Goal: Communication & Community: Answer question/provide support

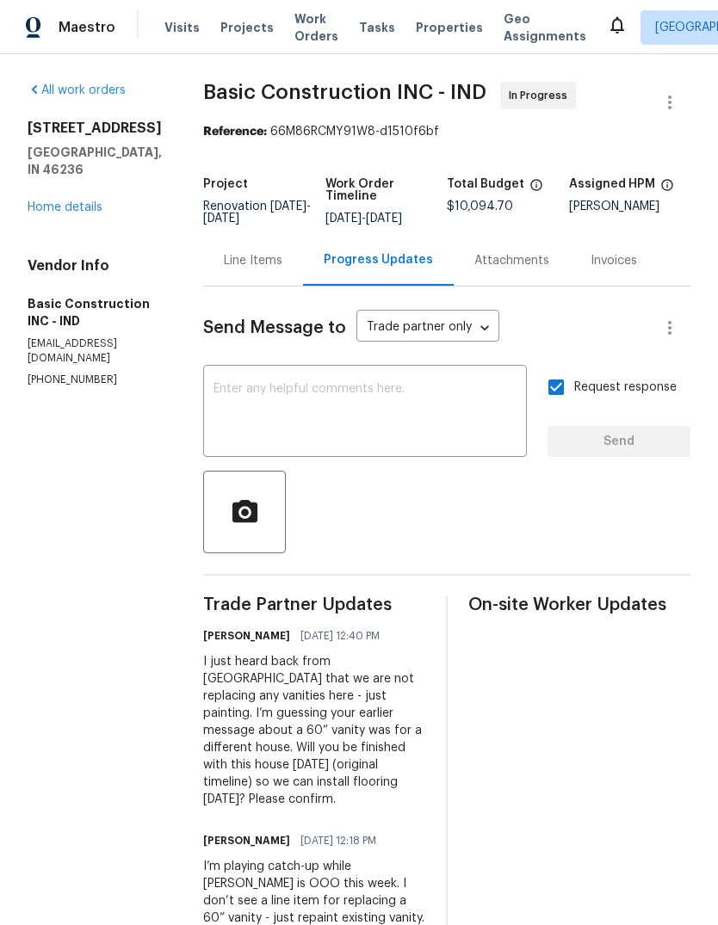
click at [324, 263] on div "Progress Updates" at bounding box center [378, 259] width 109 height 17
click at [224, 260] on div "Line Items" at bounding box center [253, 260] width 59 height 17
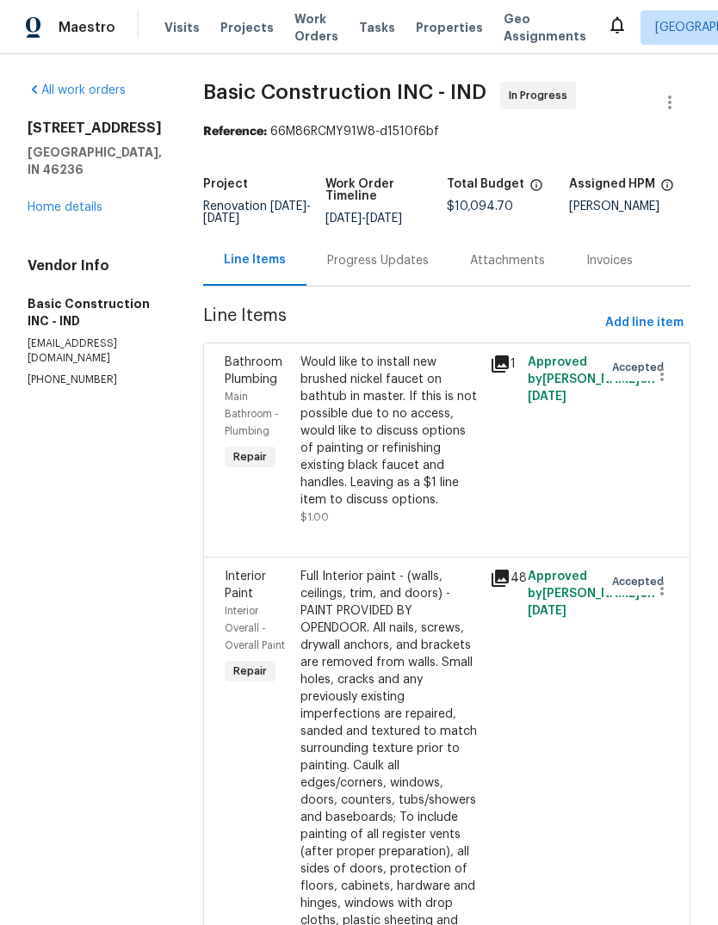
click at [327, 266] on div "Progress Updates" at bounding box center [378, 260] width 102 height 17
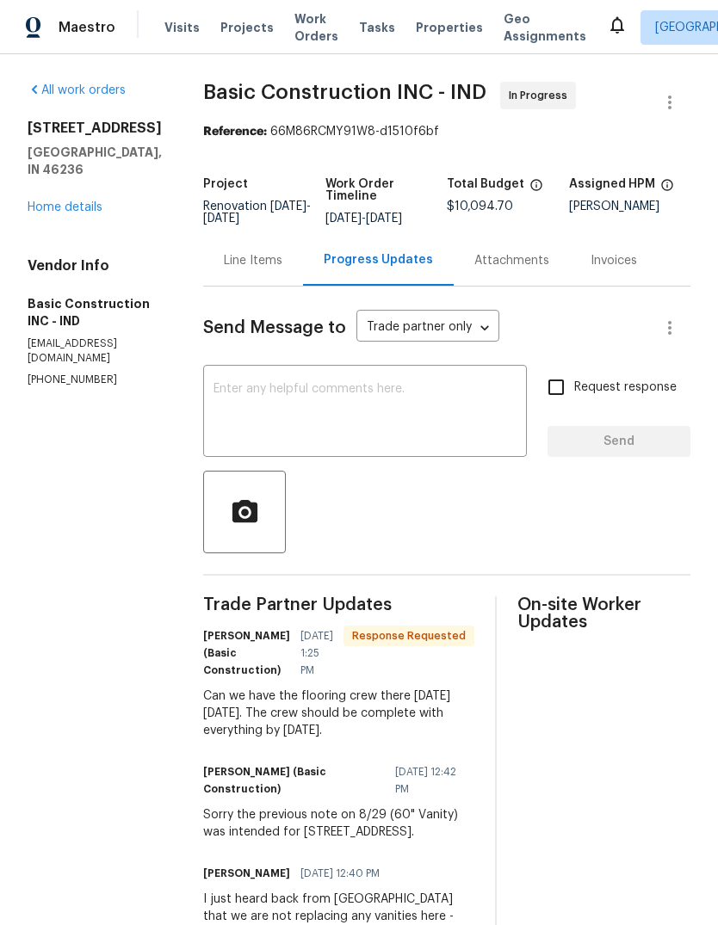
click at [89, 213] on link "Home details" at bounding box center [65, 207] width 75 height 12
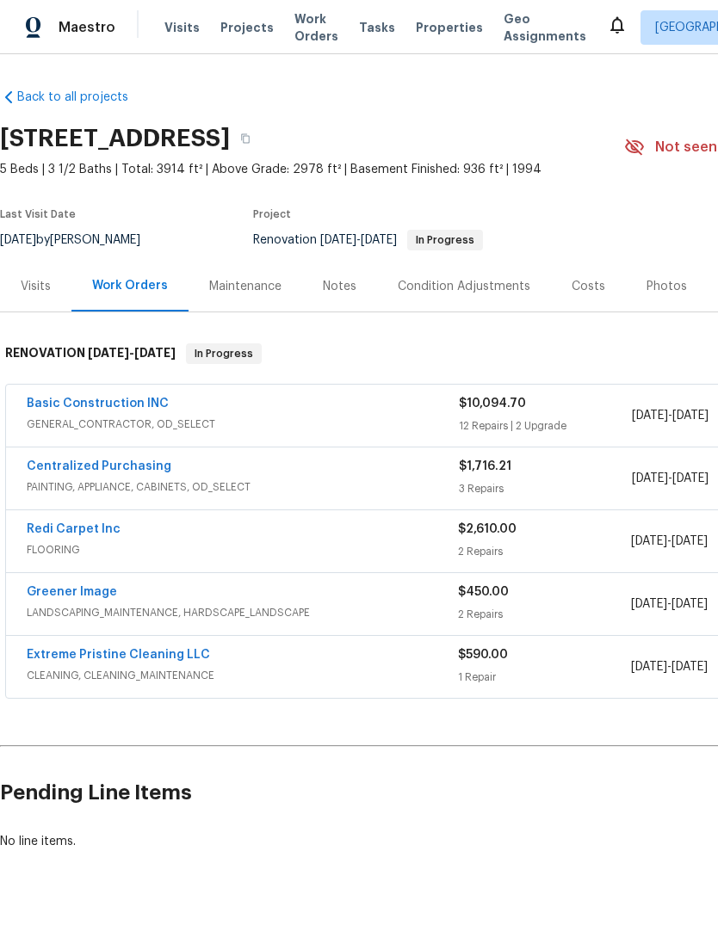
click at [129, 541] on span "FLOORING" at bounding box center [242, 549] width 431 height 17
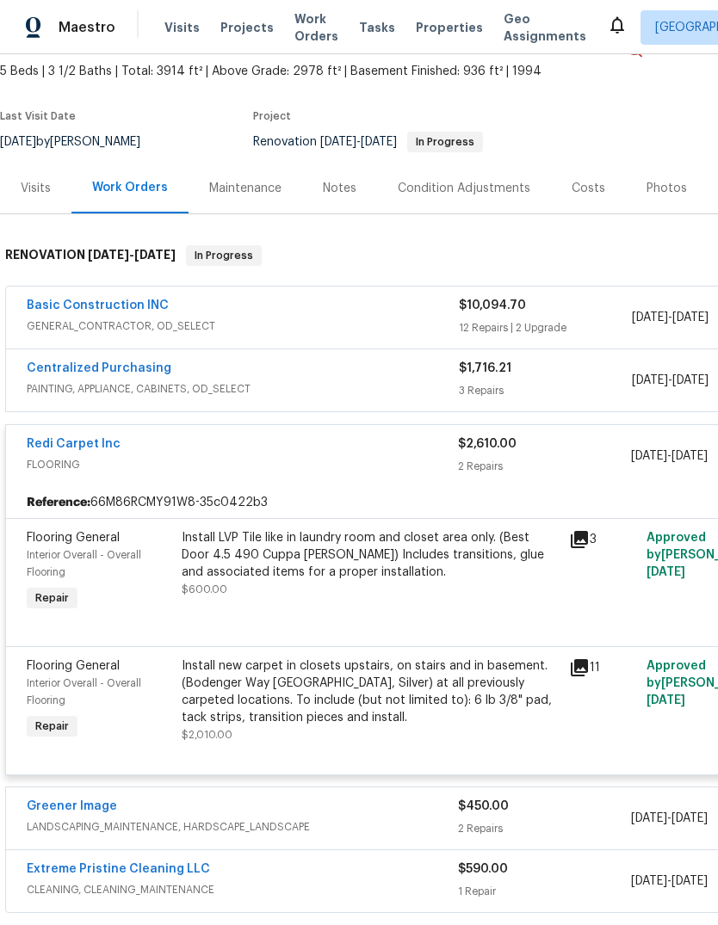
scroll to position [95, 0]
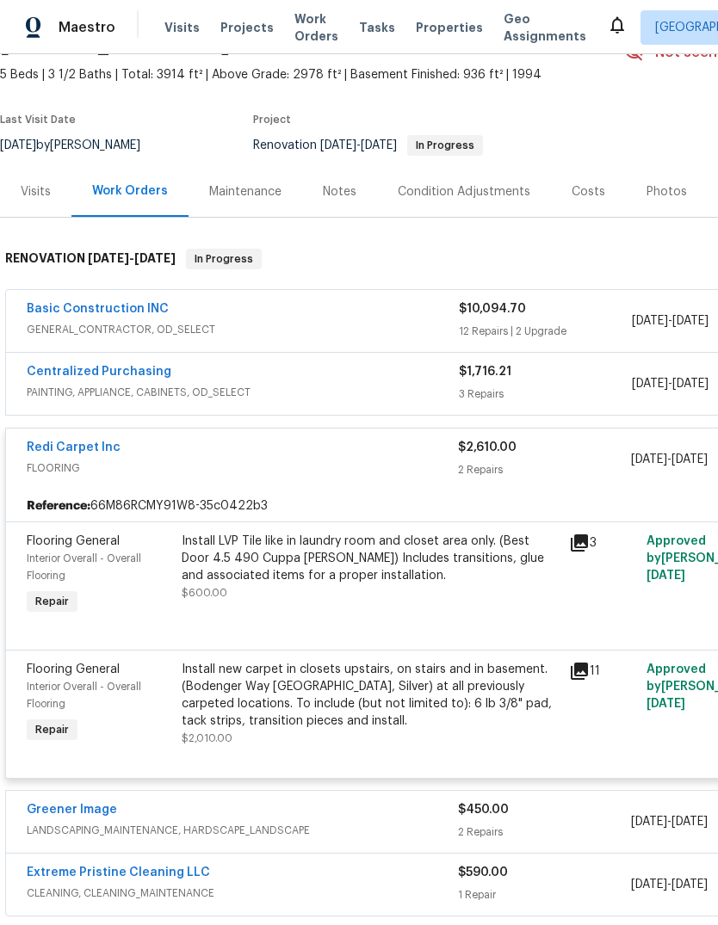
click at [96, 452] on link "Redi Carpet Inc" at bounding box center [74, 448] width 94 height 12
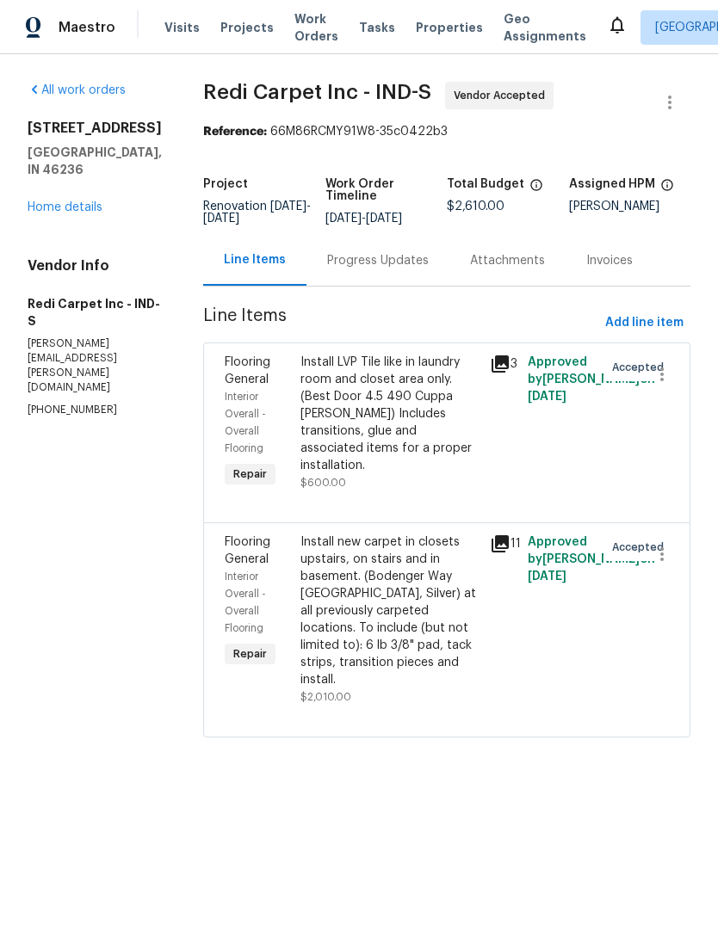
click at [396, 269] on div "Progress Updates" at bounding box center [378, 260] width 102 height 17
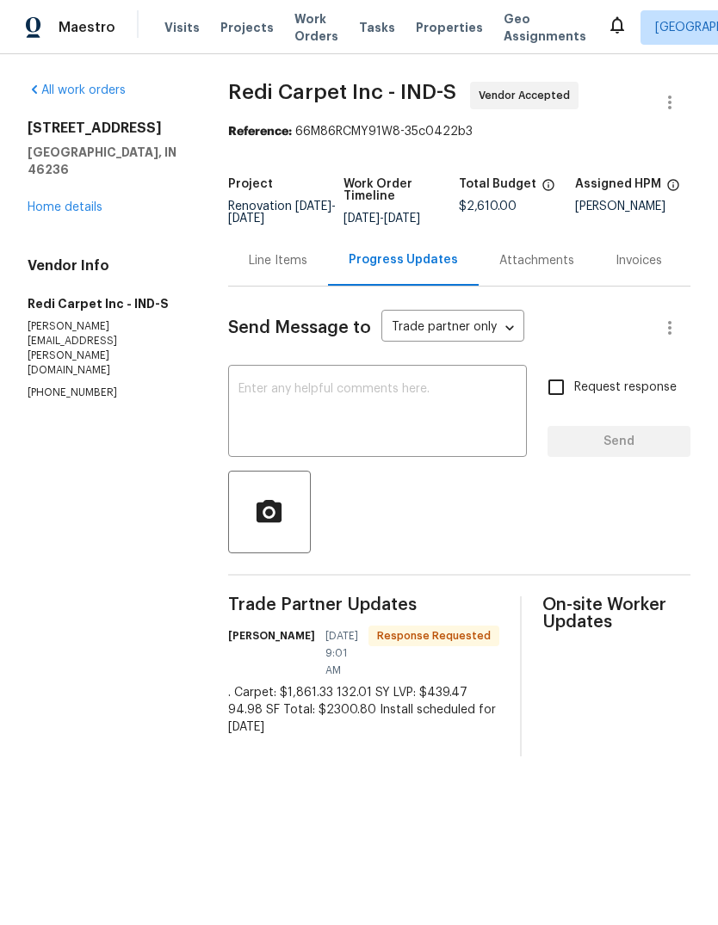
click at [260, 405] on textarea at bounding box center [377, 413] width 278 height 60
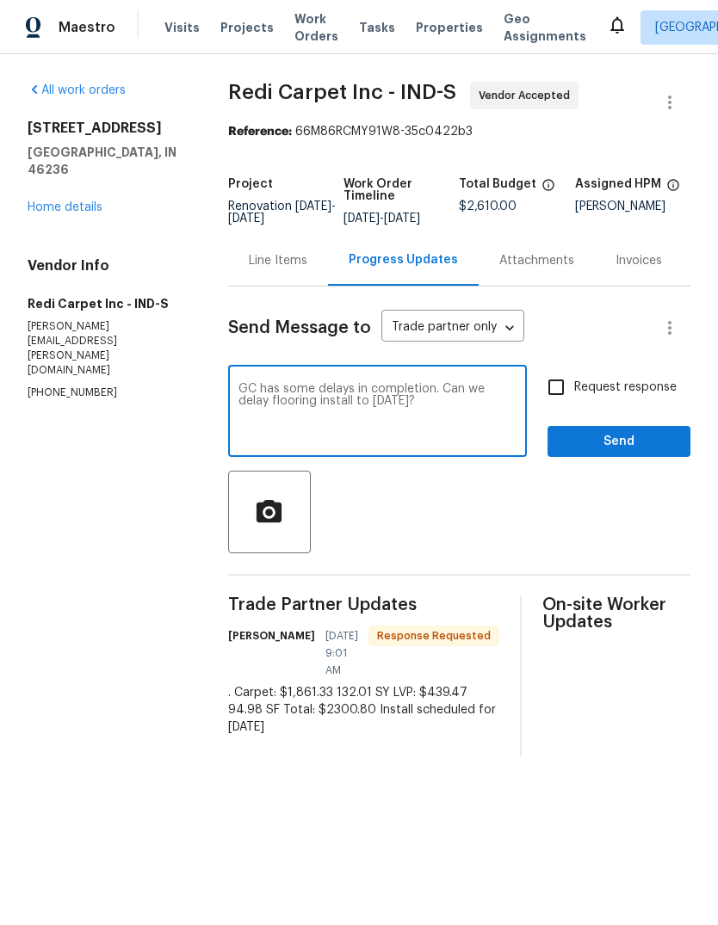
type textarea "GC has some delays in completion. Can we delay flooring install to Monday, 9/8?"
click at [568, 404] on input "Request response" at bounding box center [556, 387] width 36 height 36
checkbox input "true"
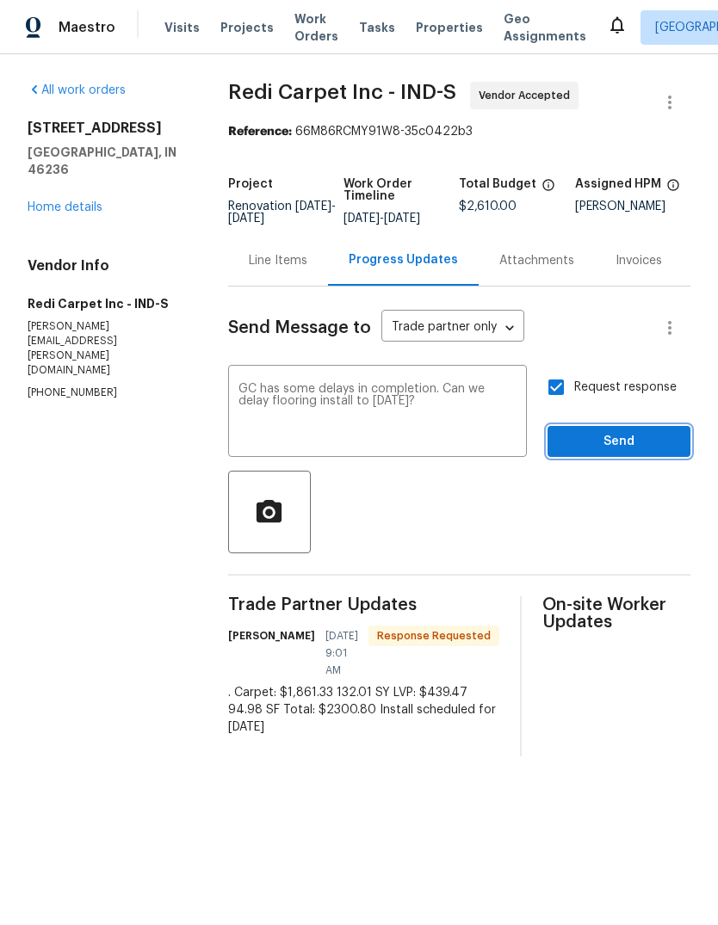
click at [626, 450] on span "Send" at bounding box center [618, 442] width 115 height 22
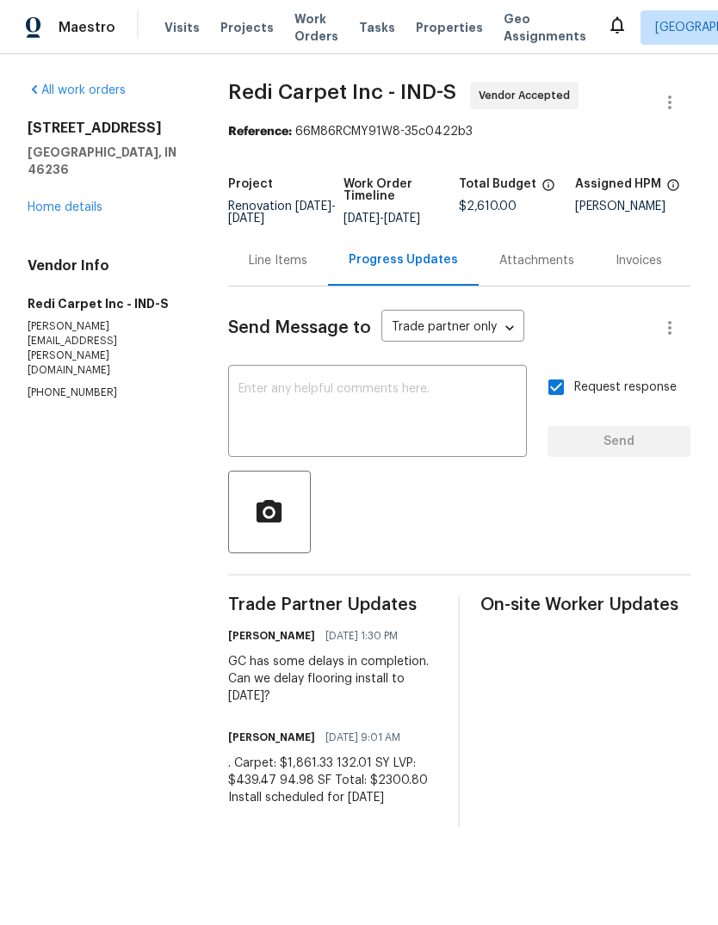
click at [95, 201] on link "Home details" at bounding box center [65, 207] width 75 height 12
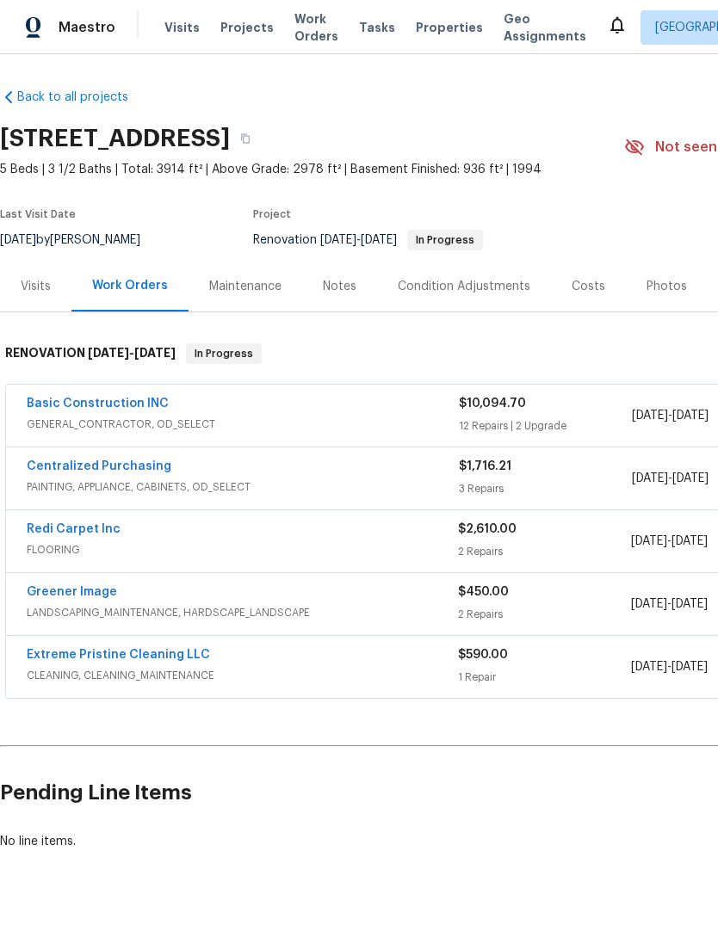
click at [337, 281] on div "Notes" at bounding box center [340, 286] width 34 height 17
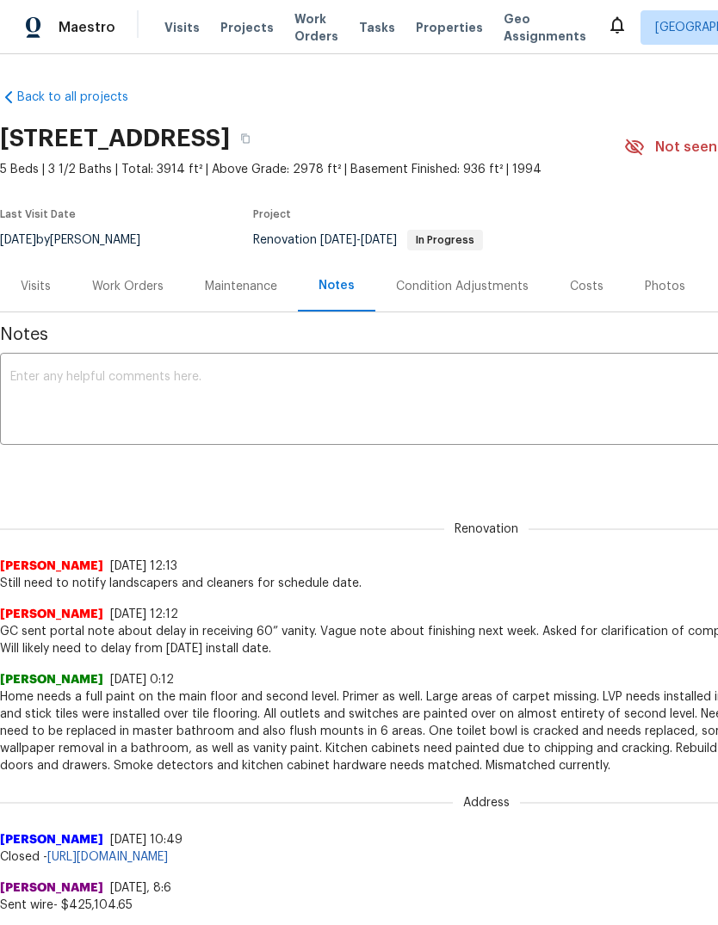
click at [87, 389] on textarea at bounding box center [486, 401] width 952 height 60
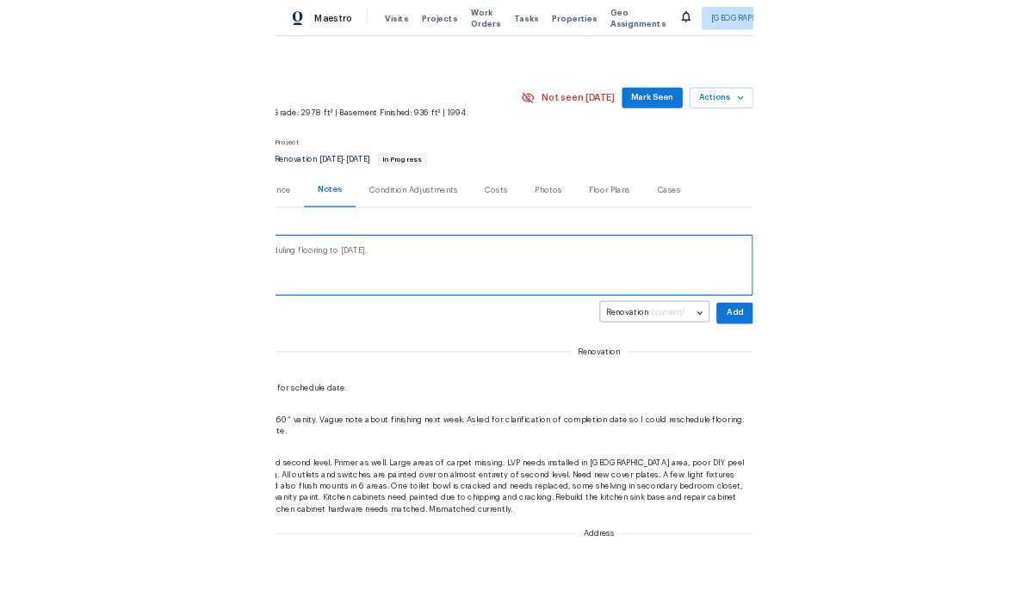
scroll to position [0, 255]
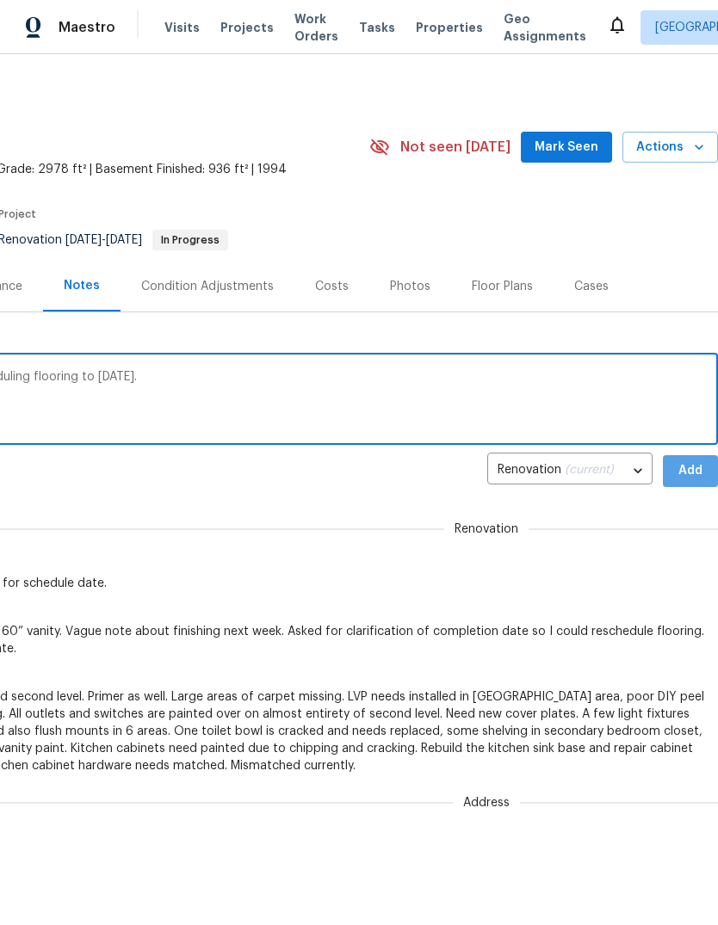
type textarea "GC reported delays in completion. Rescheduling flooring to Monday, 9/8."
click at [694, 467] on span "Add" at bounding box center [691, 472] width 28 height 22
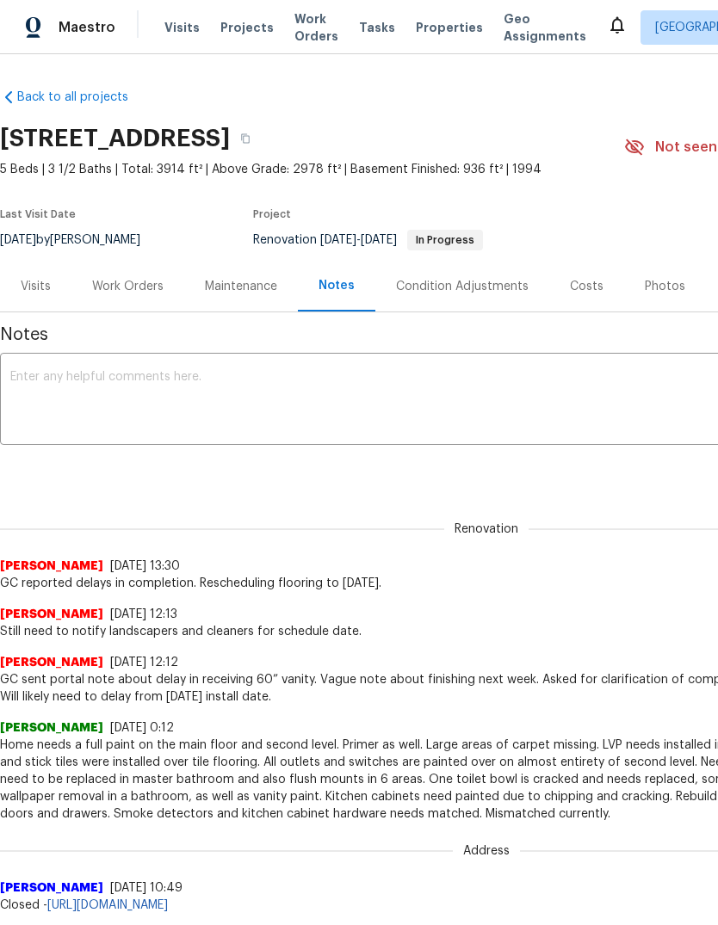
scroll to position [0, 0]
click at [41, 383] on textarea at bounding box center [486, 401] width 952 height 60
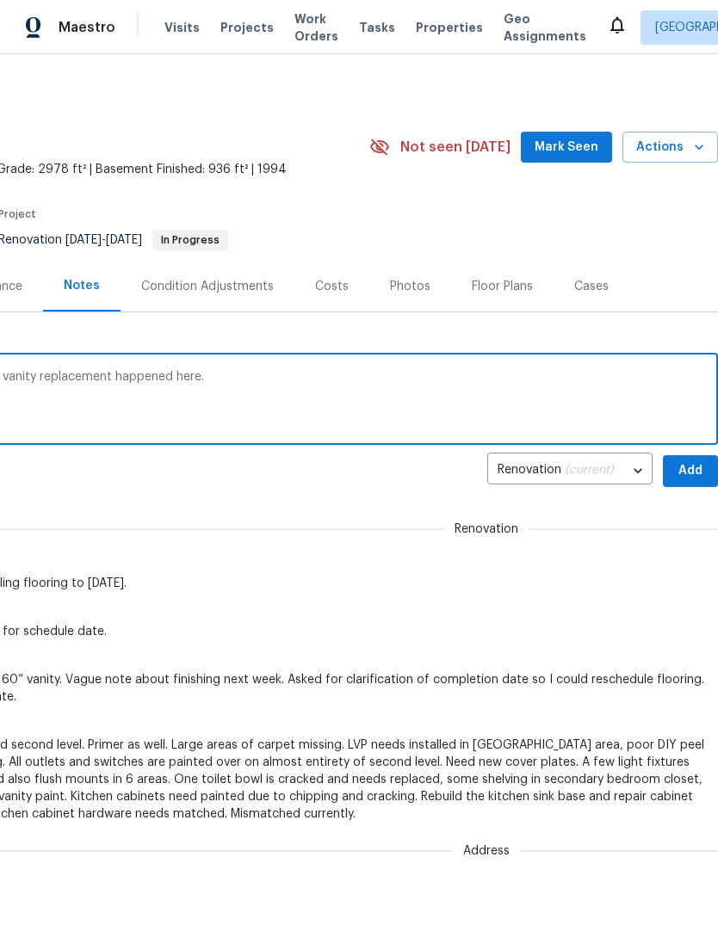
scroll to position [0, 255]
type textarea "Vanity note in GC portal was a mistake. No vanity replacement happened here."
click at [693, 472] on span "Add" at bounding box center [691, 472] width 28 height 22
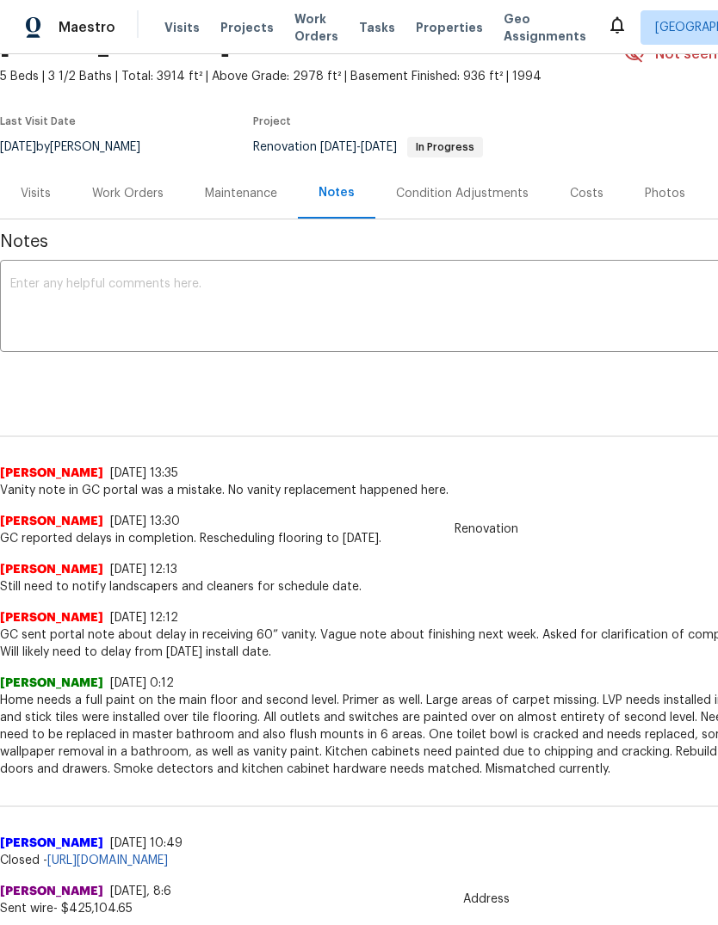
scroll to position [91, 0]
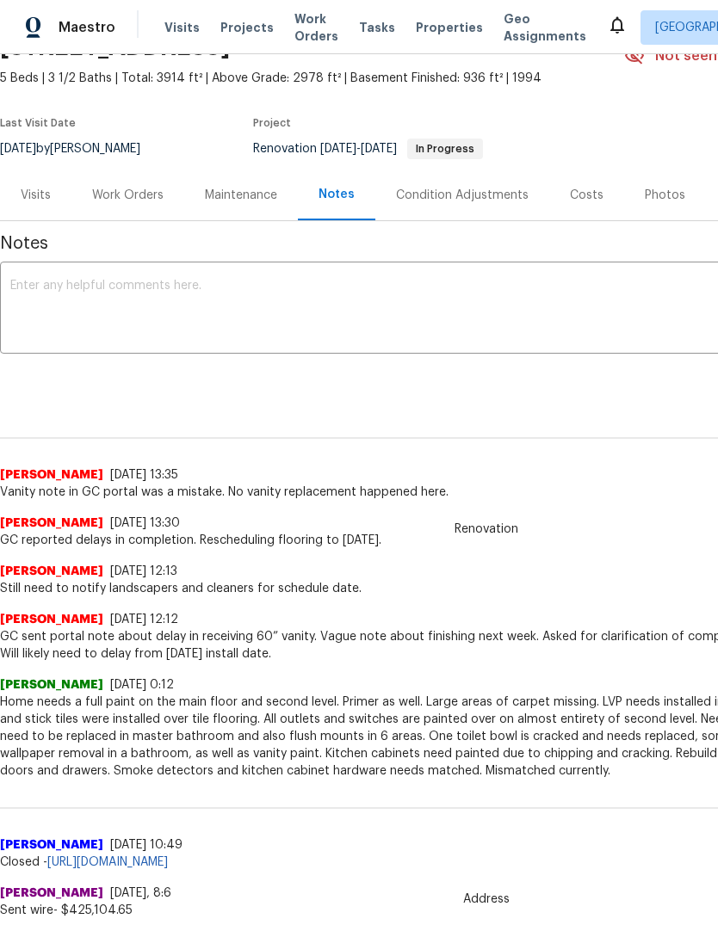
click at [135, 190] on div "Work Orders" at bounding box center [127, 195] width 71 height 17
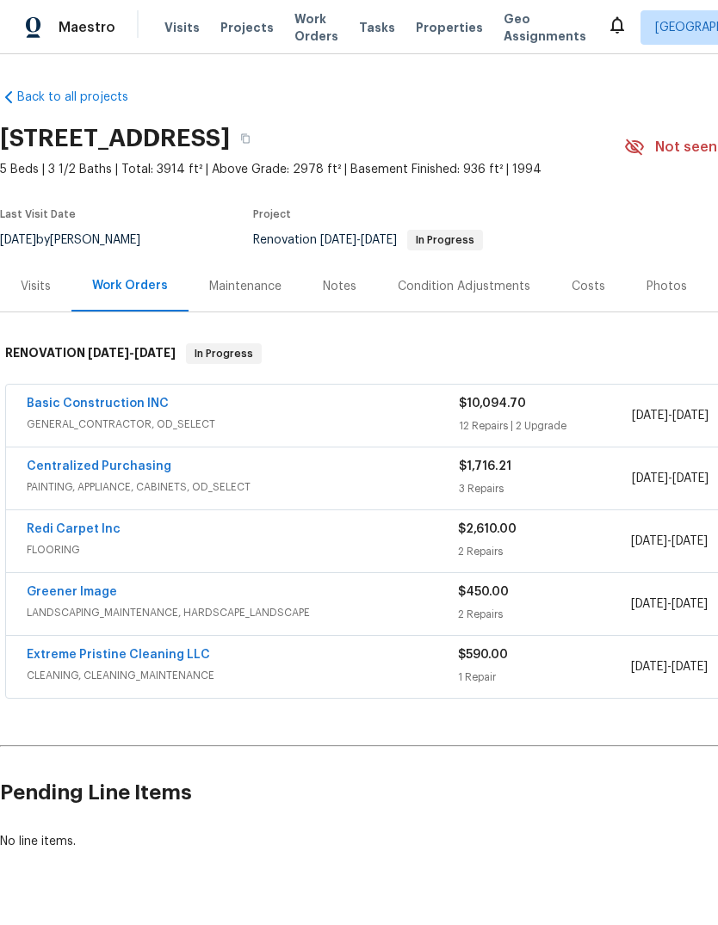
click at [117, 403] on link "Basic Construction INC" at bounding box center [98, 404] width 142 height 12
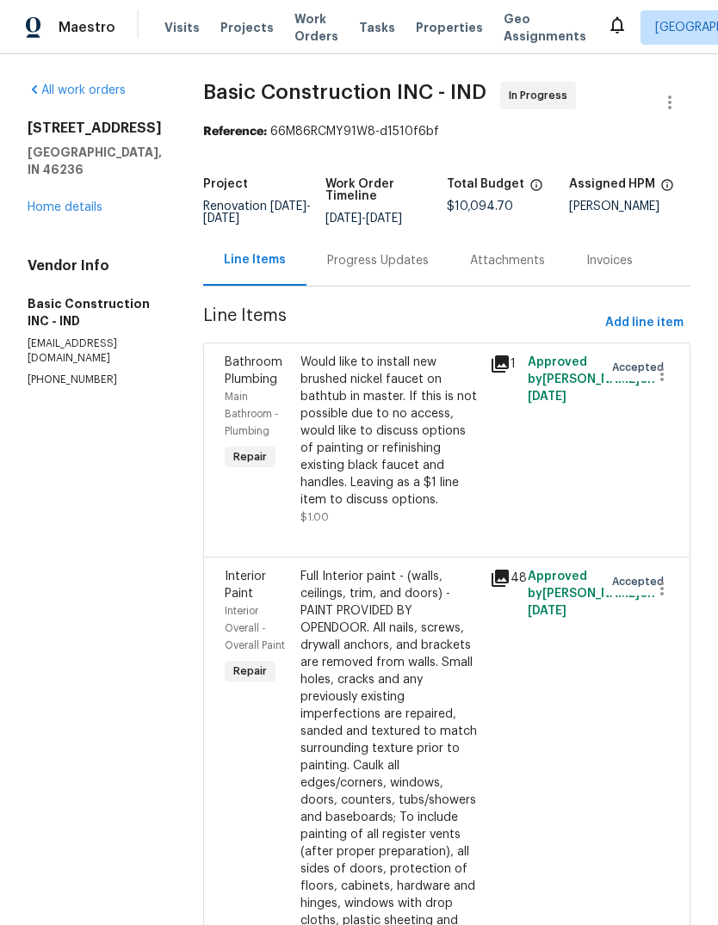
click at [327, 260] on div "Progress Updates" at bounding box center [378, 260] width 102 height 17
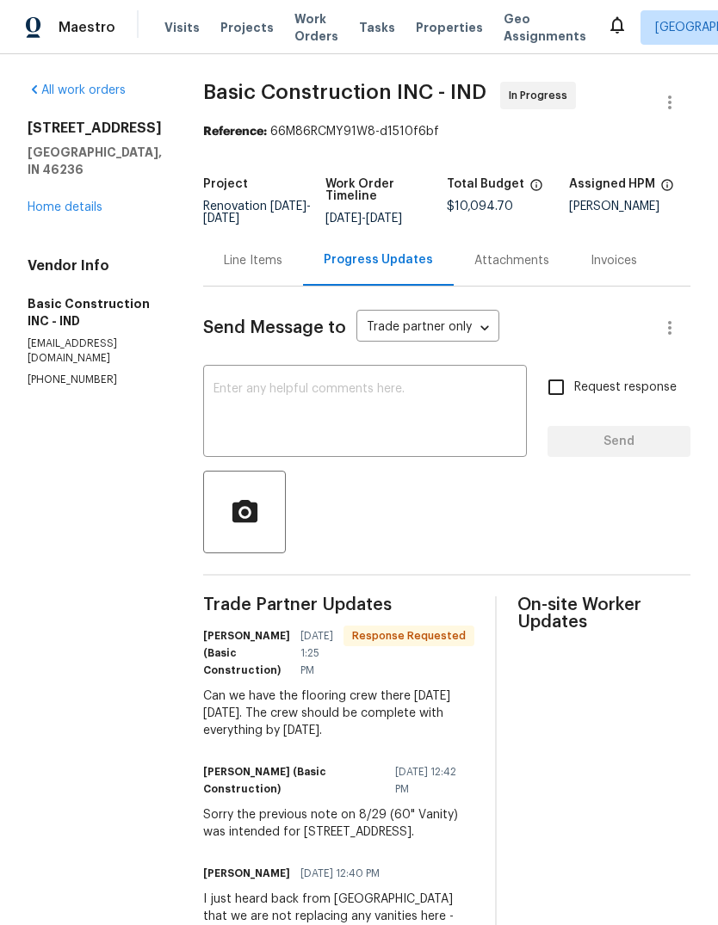
click at [213, 383] on textarea at bounding box center [364, 413] width 303 height 60
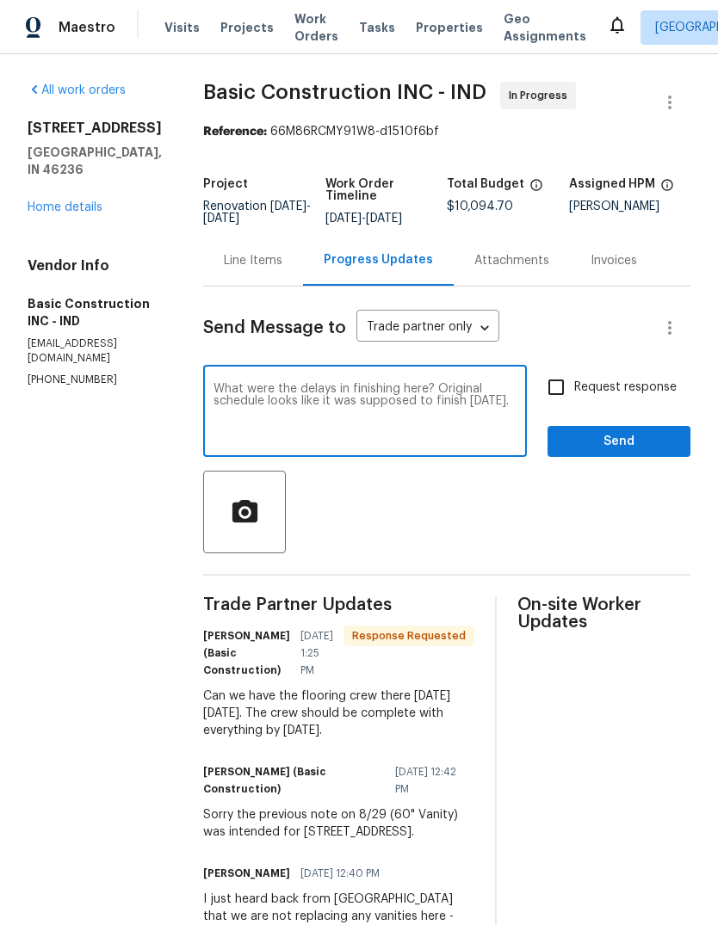
type textarea "What were the delays in finishing here? Original schedule looks like it was sup…"
click at [560, 369] on input "Request response" at bounding box center [556, 387] width 36 height 36
checkbox input "true"
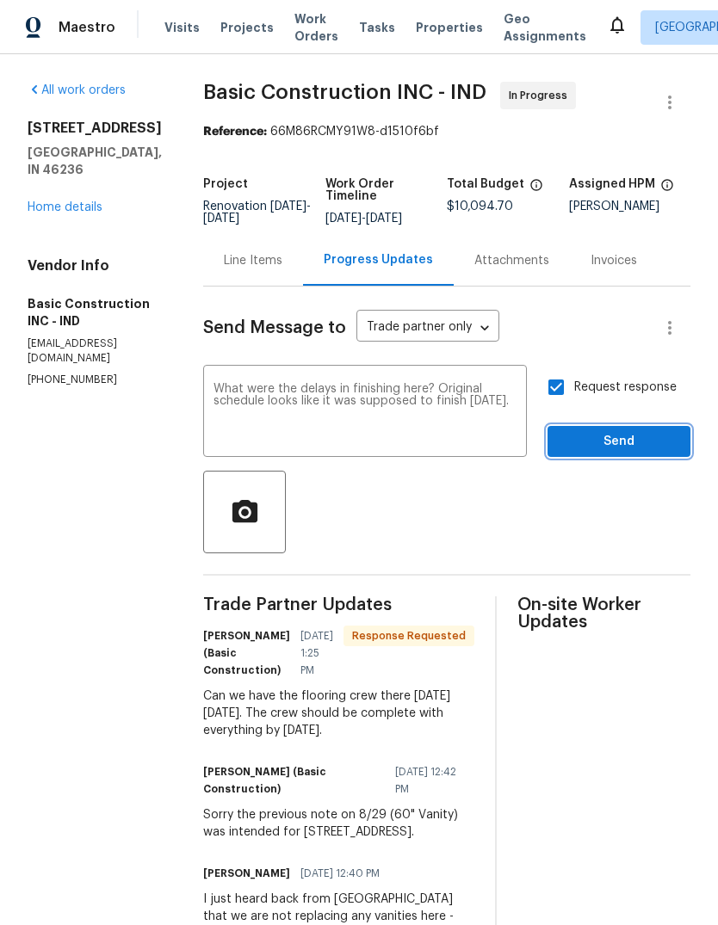
click at [621, 431] on span "Send" at bounding box center [618, 442] width 115 height 22
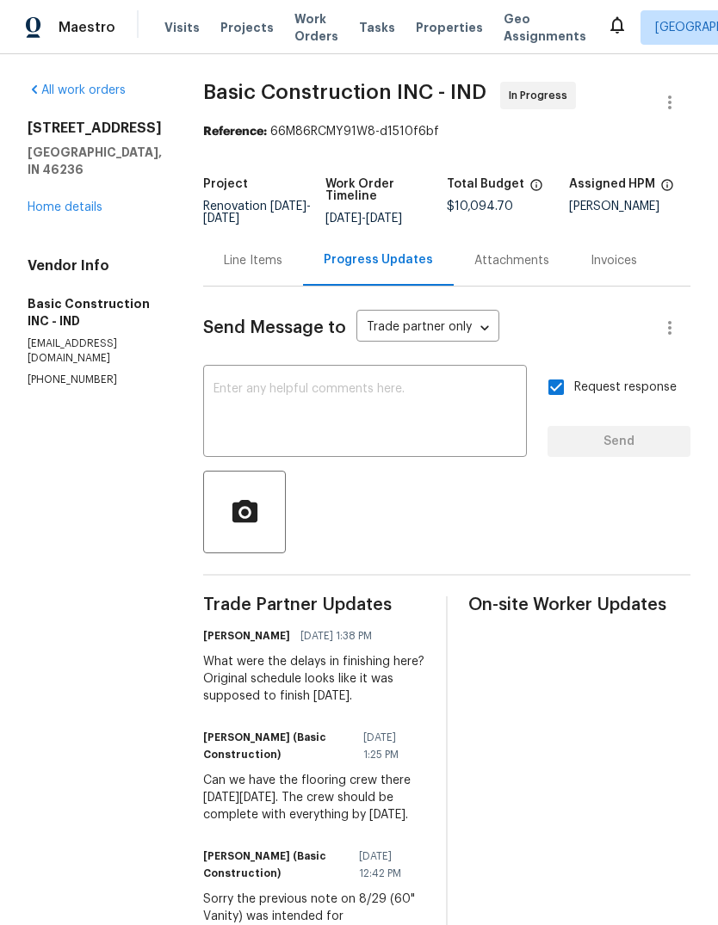
click at [85, 213] on link "Home details" at bounding box center [65, 207] width 75 height 12
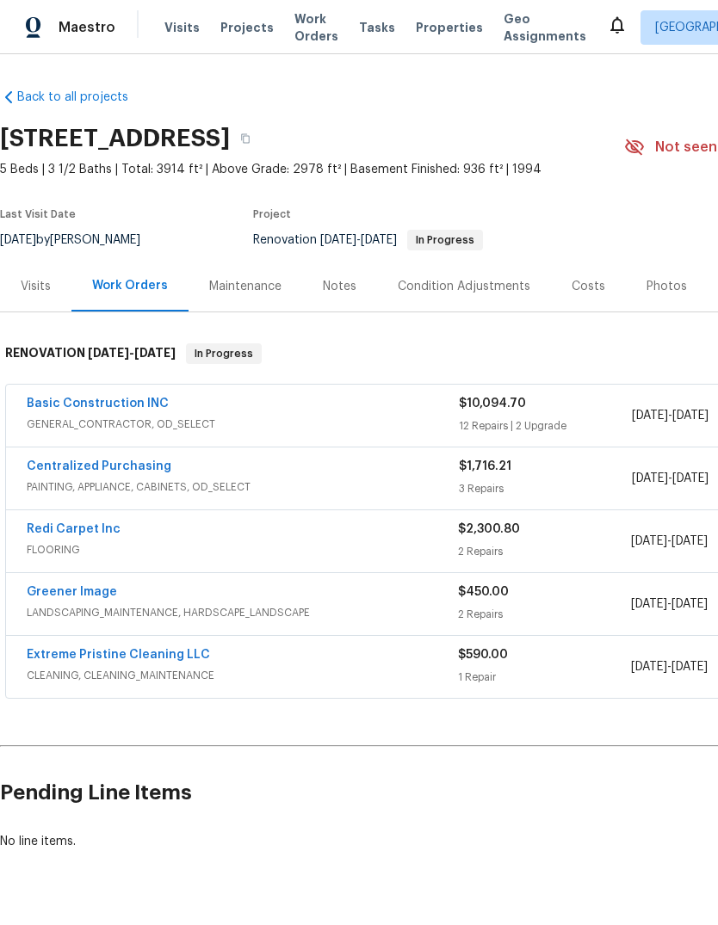
click at [145, 659] on link "Extreme Pristine Cleaning LLC" at bounding box center [118, 655] width 183 height 12
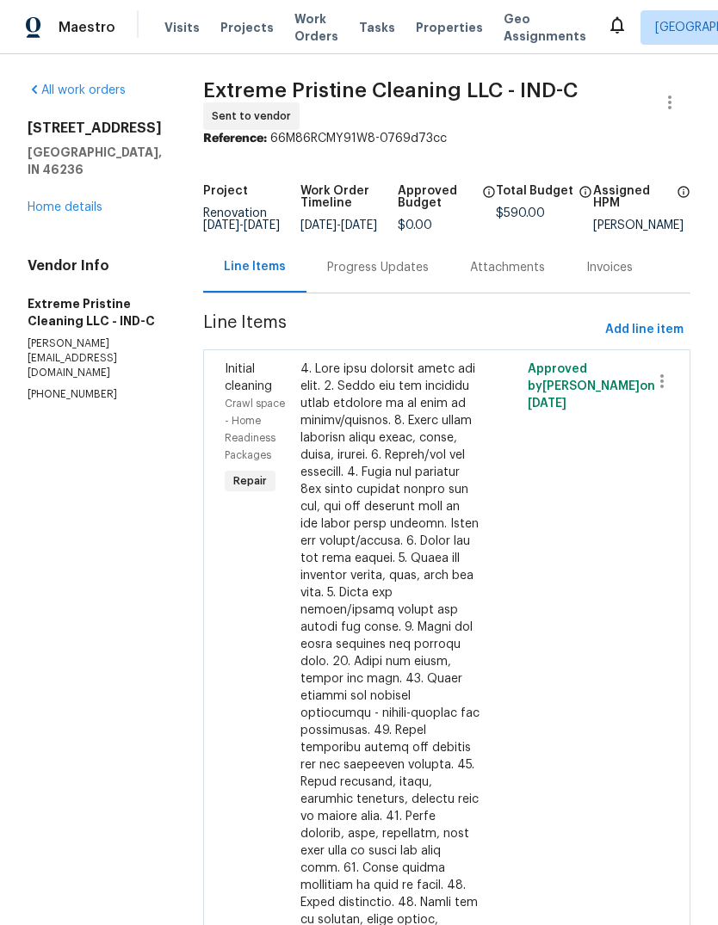
click at [394, 276] on div "Progress Updates" at bounding box center [378, 267] width 102 height 17
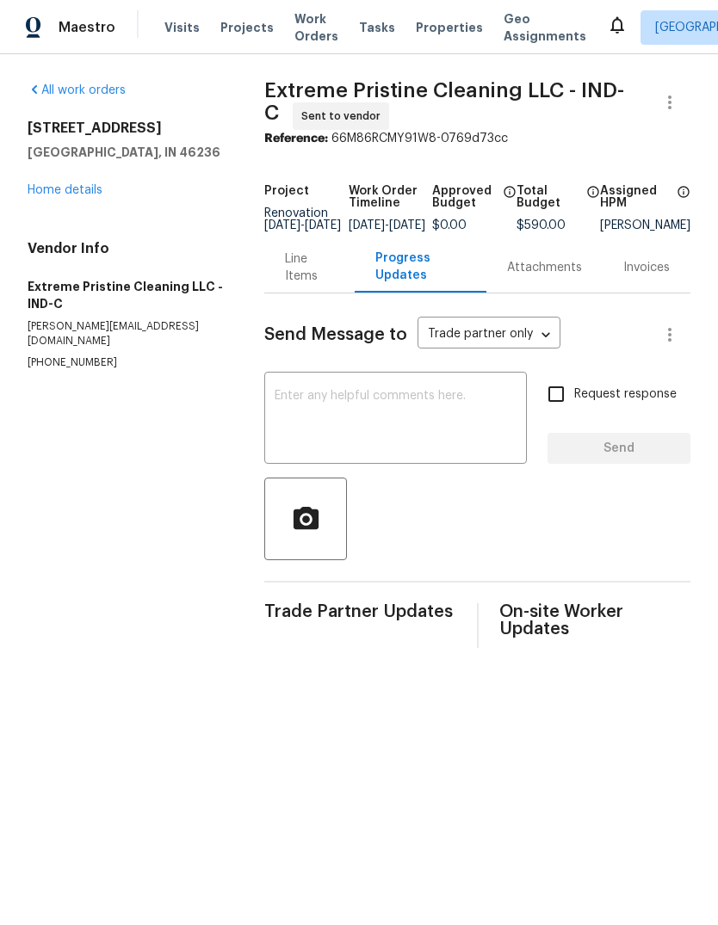
click at [293, 409] on textarea at bounding box center [396, 420] width 242 height 60
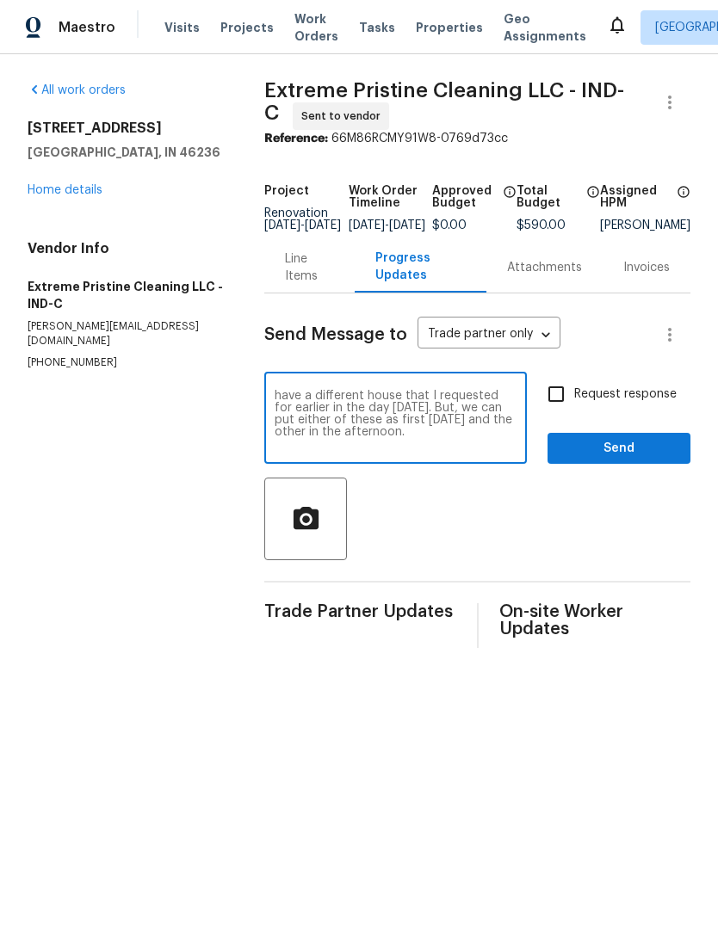
scroll to position [36, 0]
type textarea "Please schedule this cleaning for Tuesday, 9/9. Flooring will go in on Monday, …"
click at [564, 409] on input "Request response" at bounding box center [556, 394] width 36 height 36
checkbox input "true"
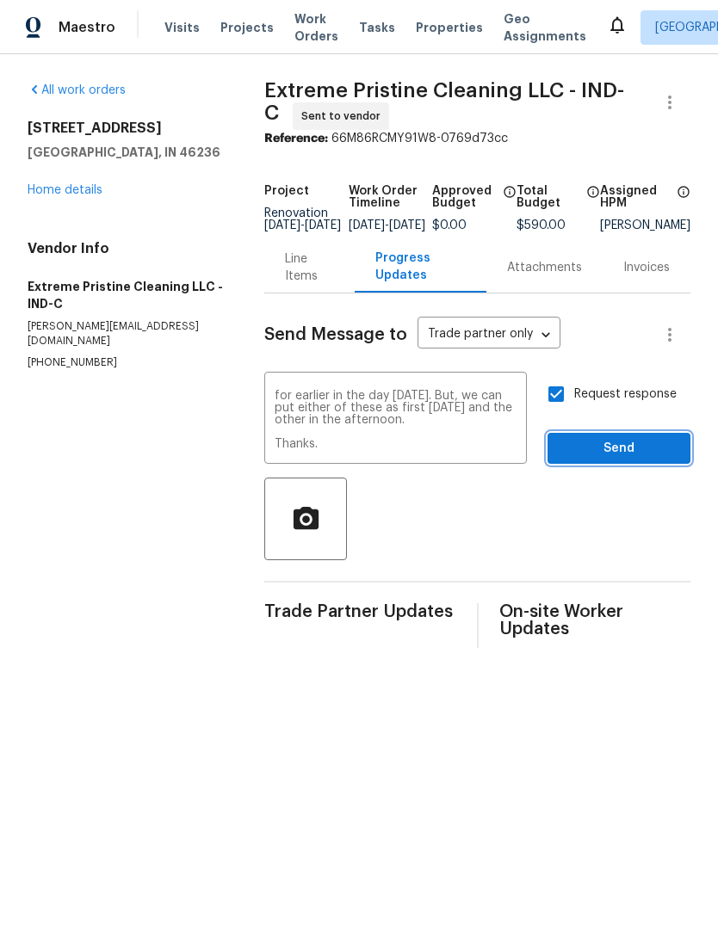
click at [628, 460] on span "Send" at bounding box center [618, 449] width 115 height 22
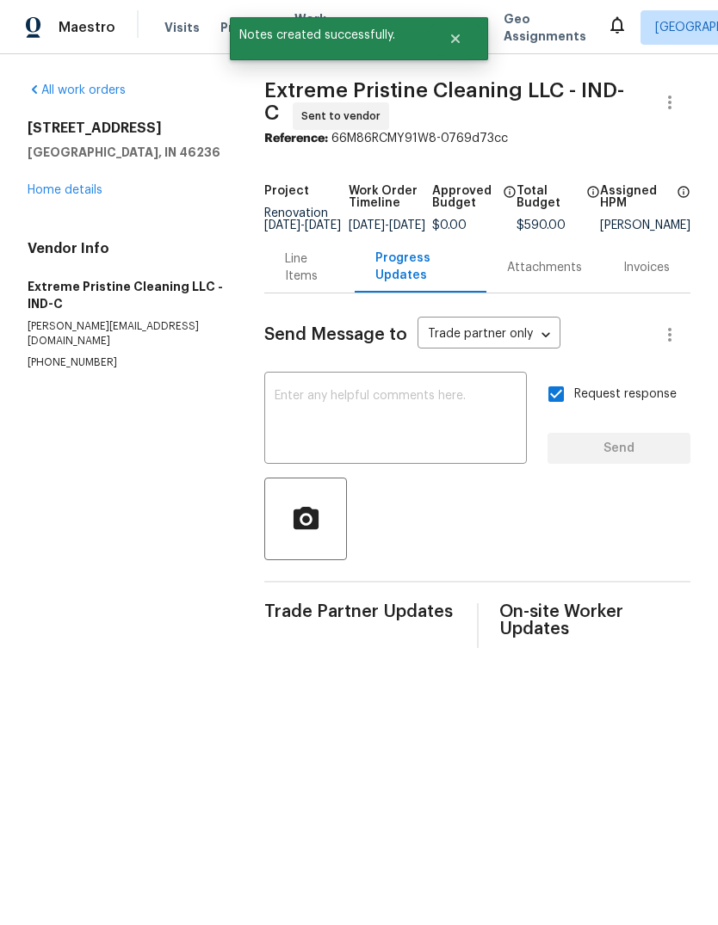
scroll to position [0, 0]
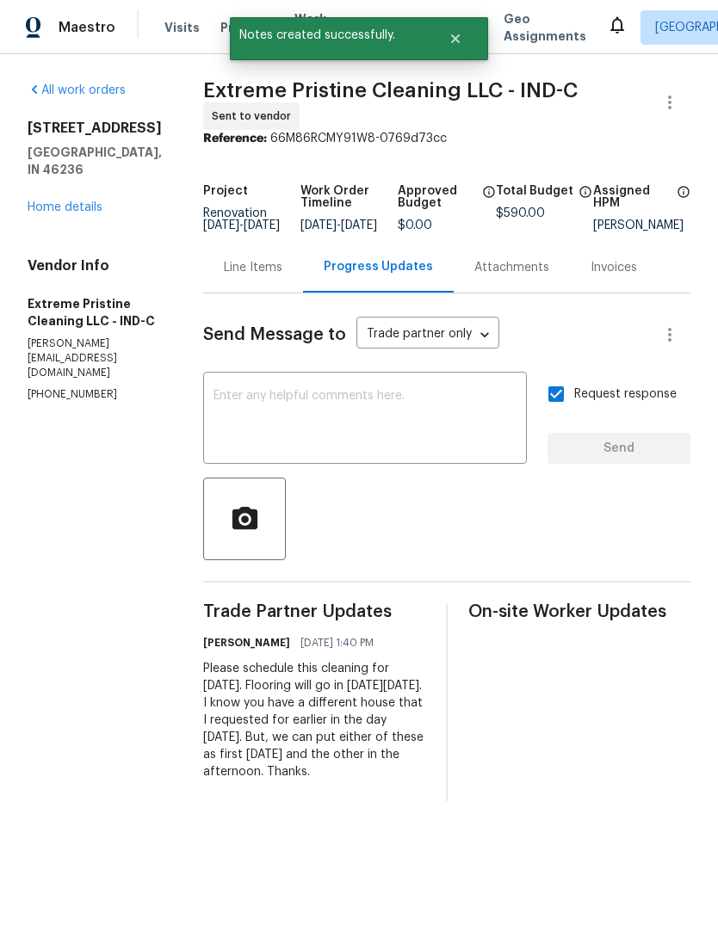
click at [72, 201] on link "Home details" at bounding box center [65, 207] width 75 height 12
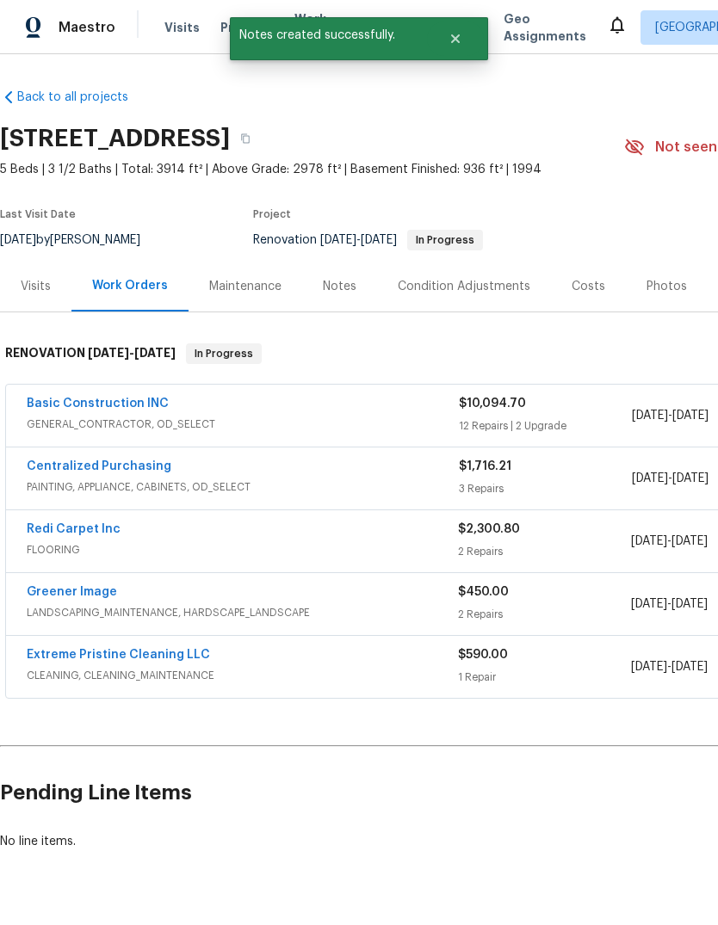
click at [152, 606] on span "LANDSCAPING_MAINTENANCE, HARDSCAPE_LANDSCAPE" at bounding box center [242, 612] width 431 height 17
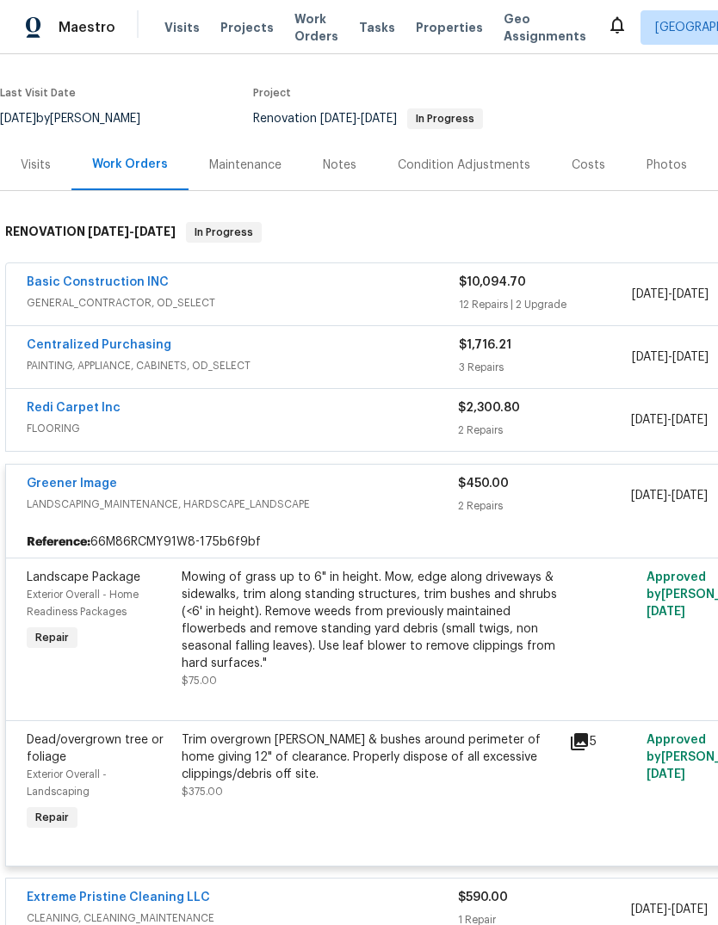
scroll to position [121, 0]
click at [92, 484] on link "Greener Image" at bounding box center [72, 484] width 90 height 12
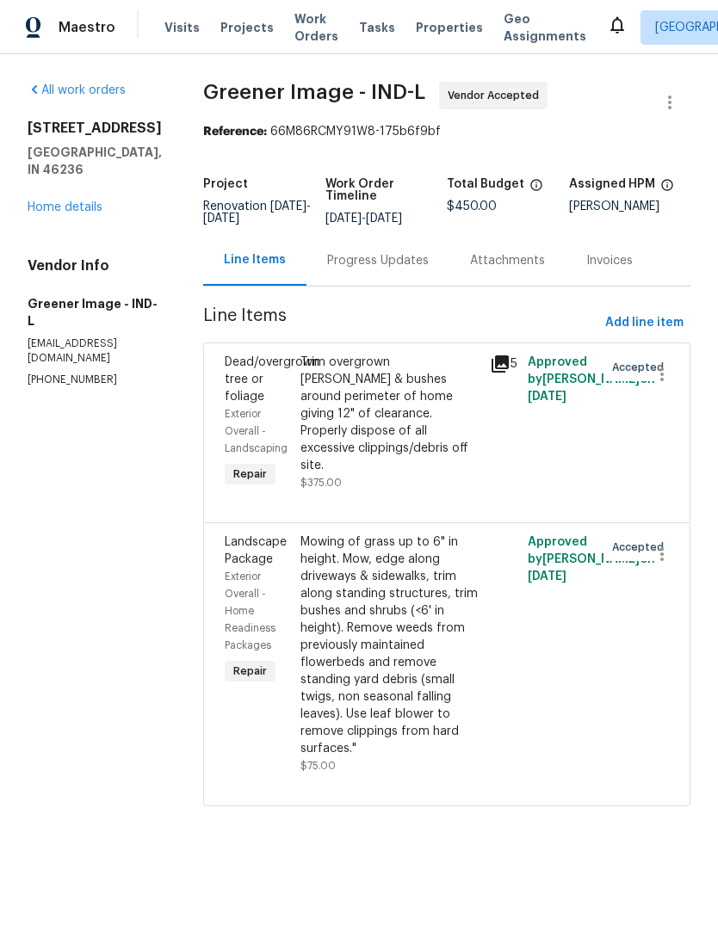
click at [352, 257] on div "Progress Updates" at bounding box center [378, 260] width 102 height 17
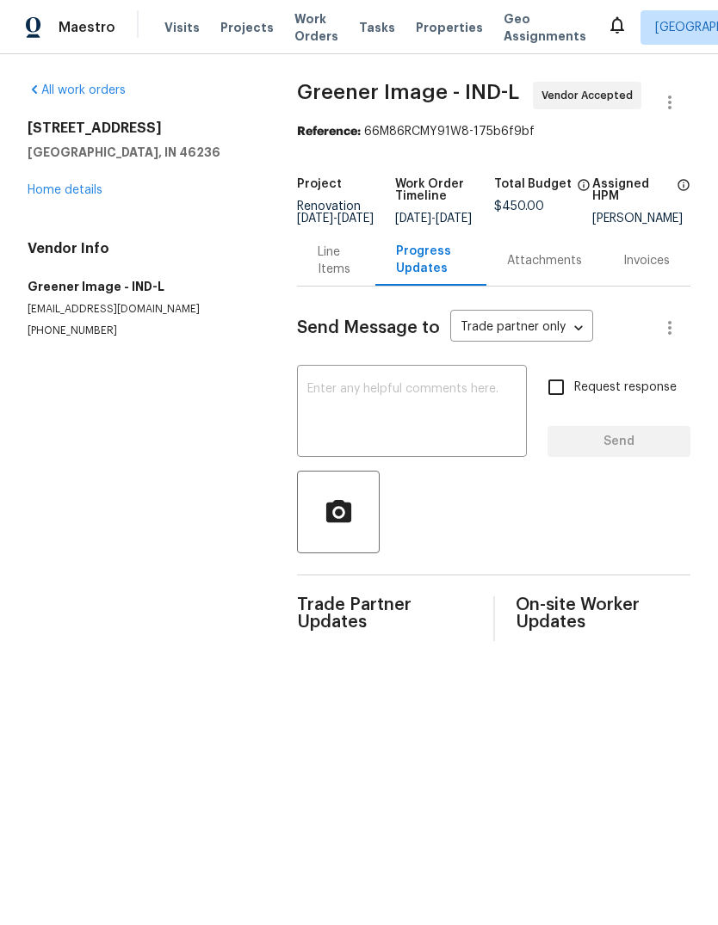
click at [317, 407] on textarea at bounding box center [411, 413] width 209 height 60
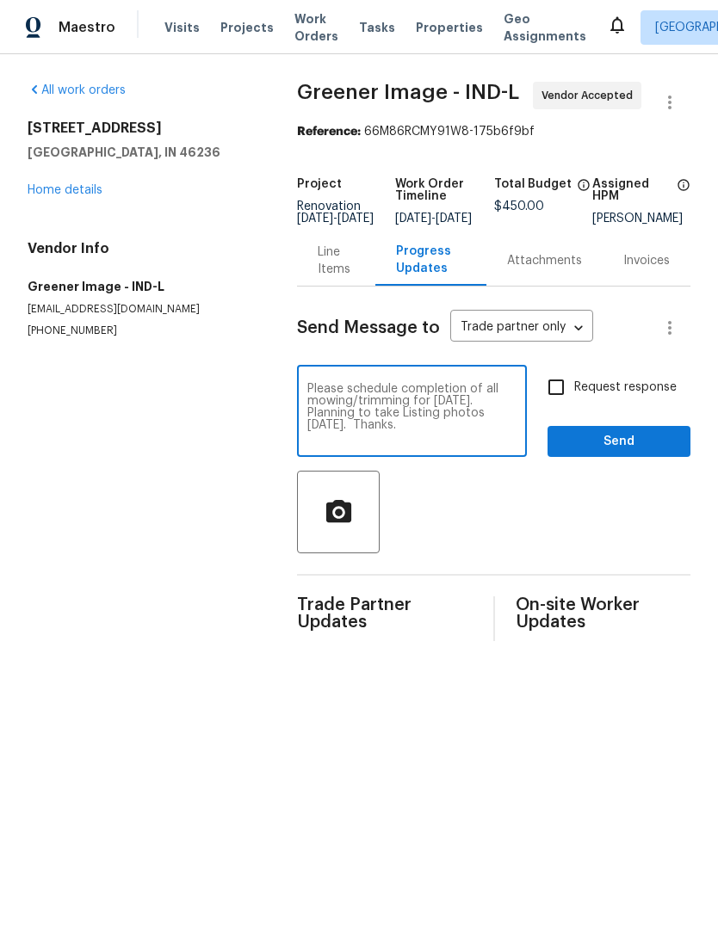
type textarea "Please schedule completion of all mowing/trimming for Monday, 9/8. Planning to …"
click at [559, 402] on input "Request response" at bounding box center [556, 387] width 36 height 36
checkbox input "true"
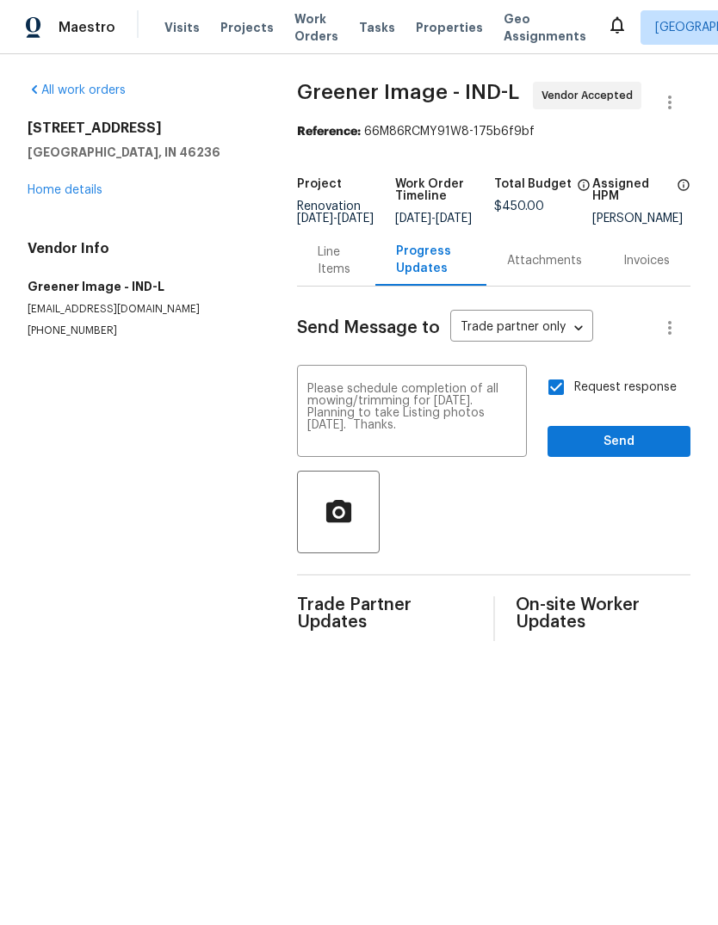
click at [625, 449] on span "Send" at bounding box center [618, 442] width 115 height 22
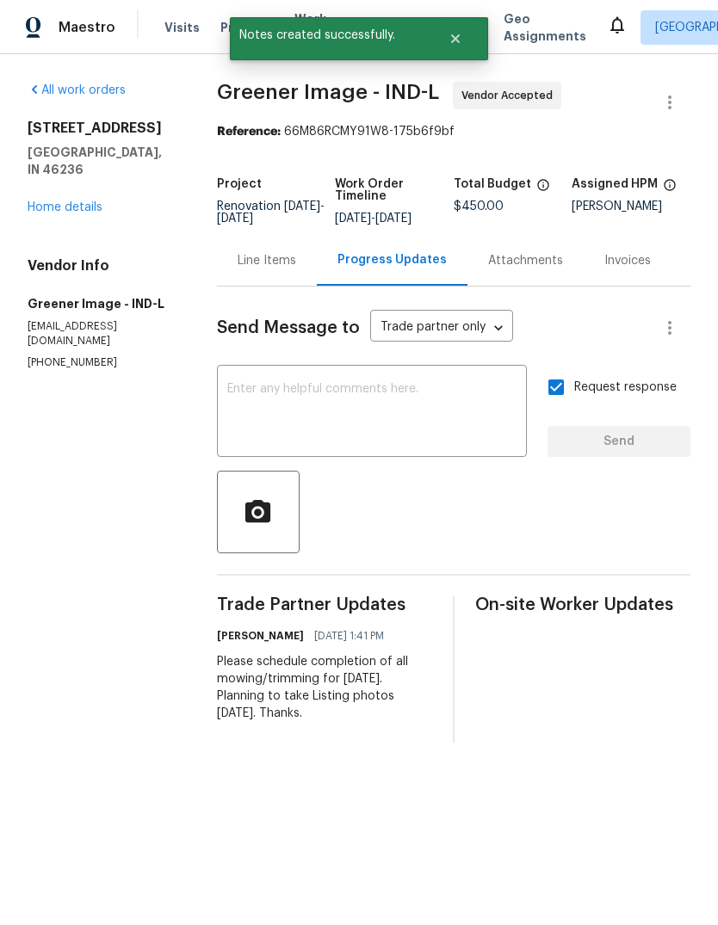
click at [91, 201] on link "Home details" at bounding box center [65, 207] width 75 height 12
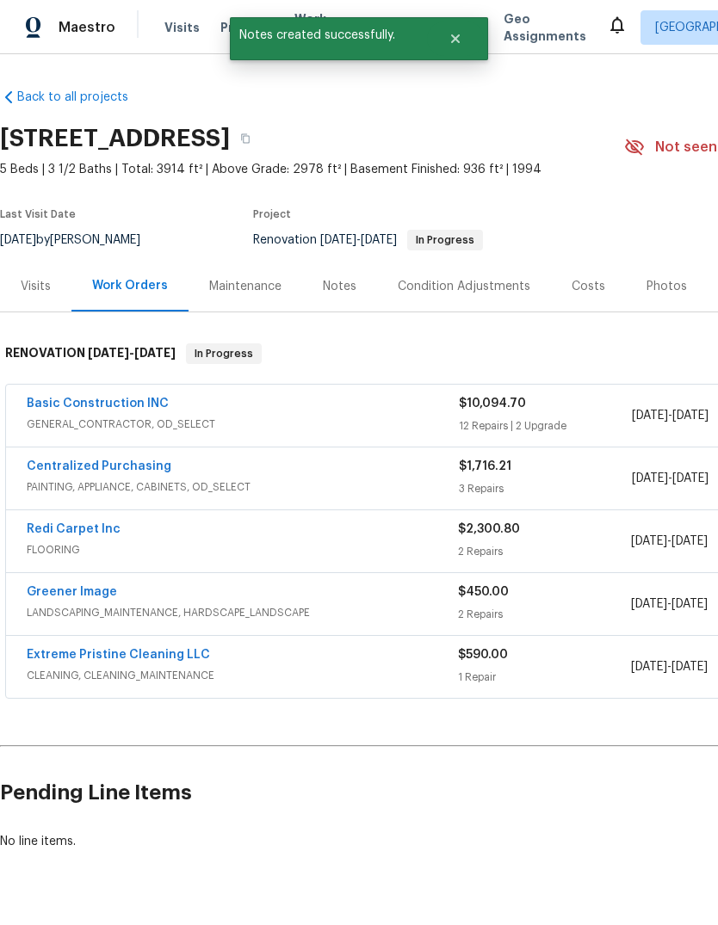
click at [330, 297] on div "Notes" at bounding box center [339, 286] width 75 height 51
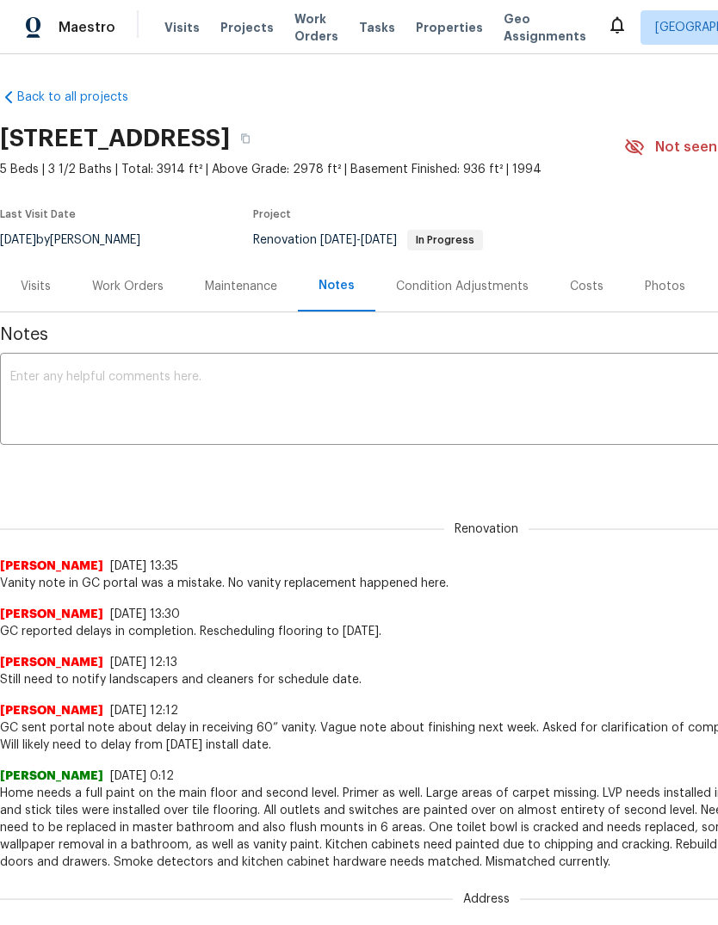
click at [64, 377] on textarea at bounding box center [486, 401] width 952 height 60
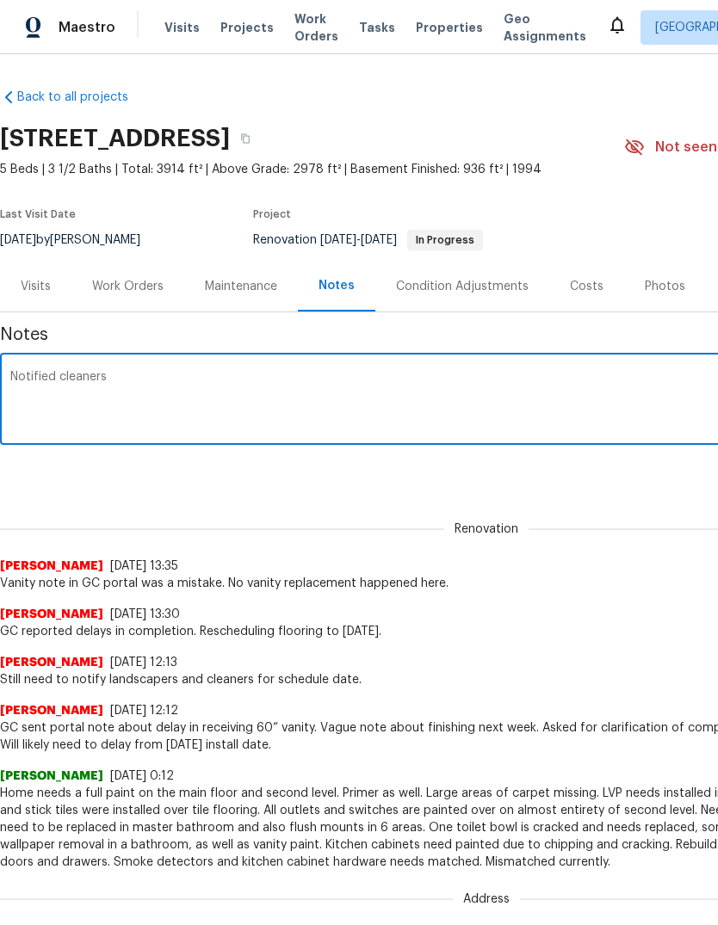
type textarea "Notified"
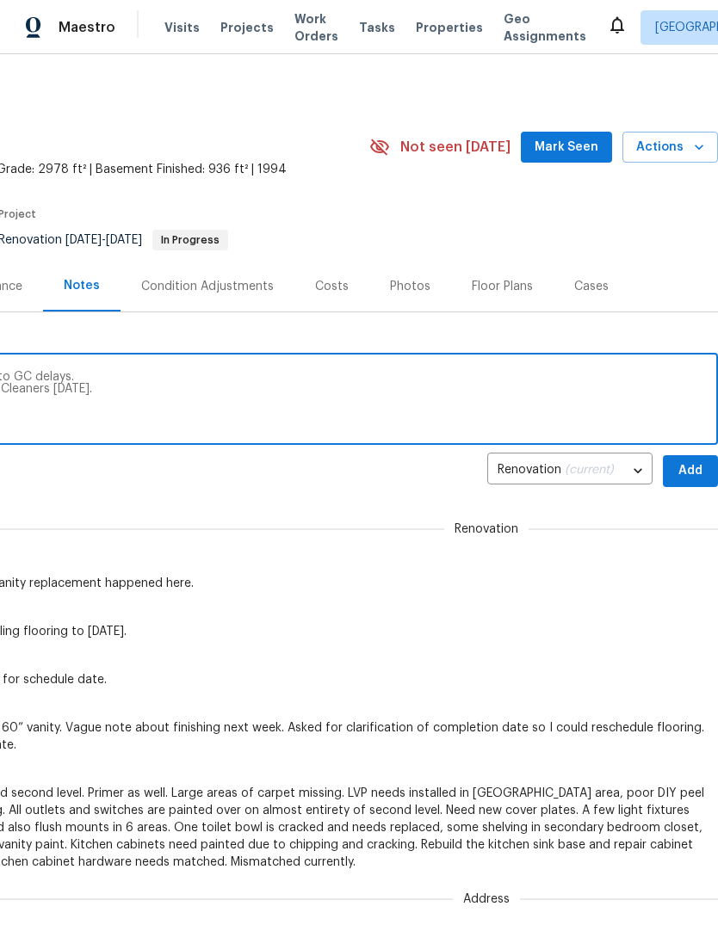
scroll to position [0, 255]
type textarea "Notified vendors of delayed schedule due to GC delays. Flooring on Monday, 9/8.…"
click at [691, 473] on span "Add" at bounding box center [691, 472] width 28 height 22
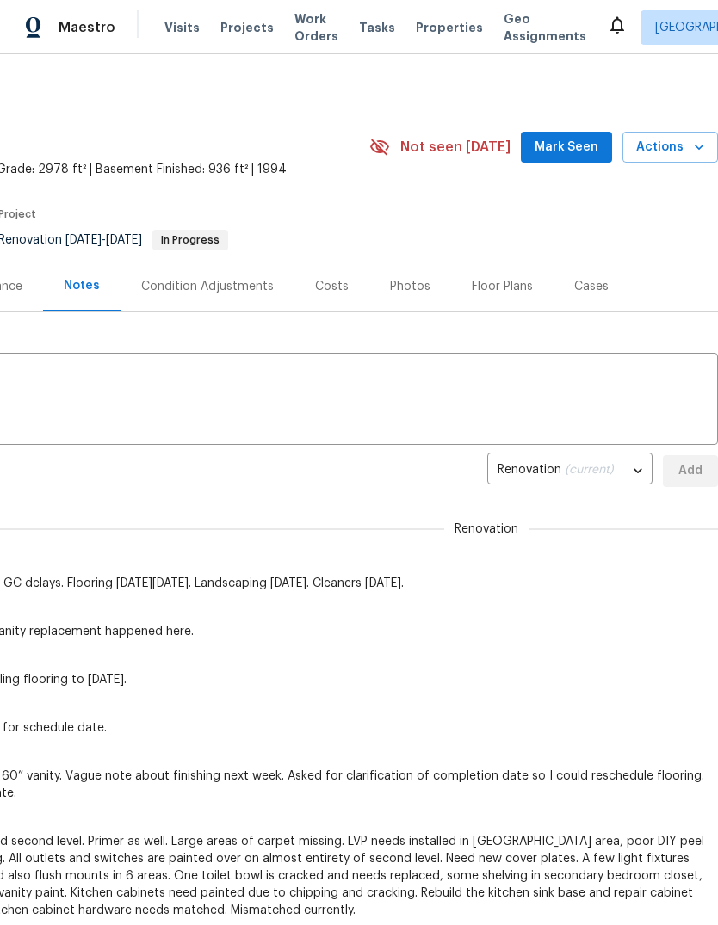
click at [669, 142] on span "Actions" at bounding box center [670, 148] width 68 height 22
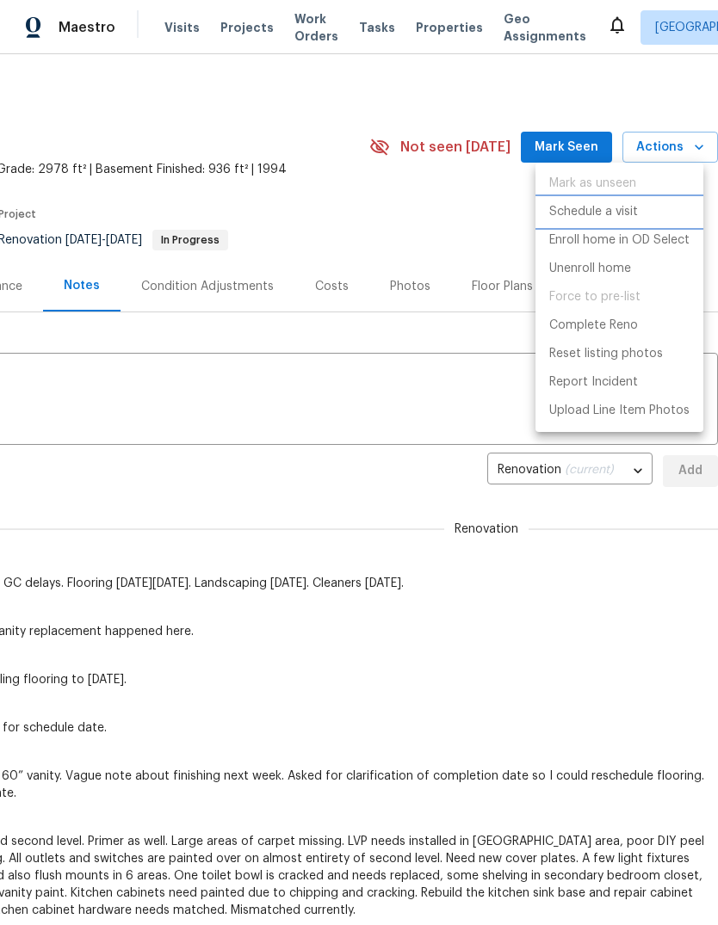
click at [614, 209] on p "Schedule a visit" at bounding box center [593, 212] width 89 height 18
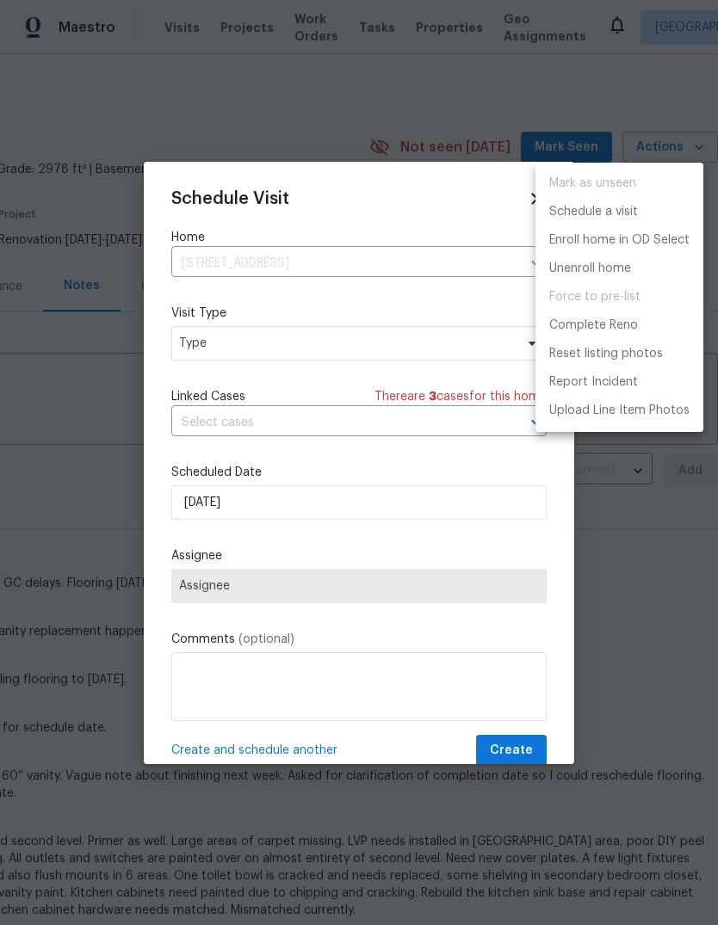
click at [209, 338] on div at bounding box center [359, 462] width 718 height 925
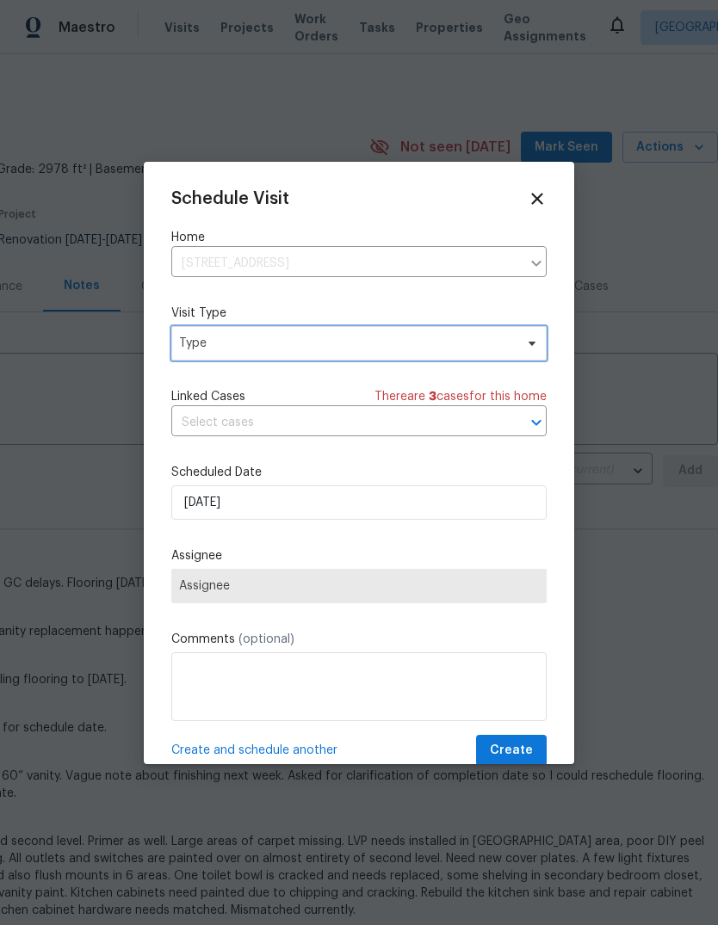
click at [232, 335] on span "Type" at bounding box center [358, 343] width 375 height 34
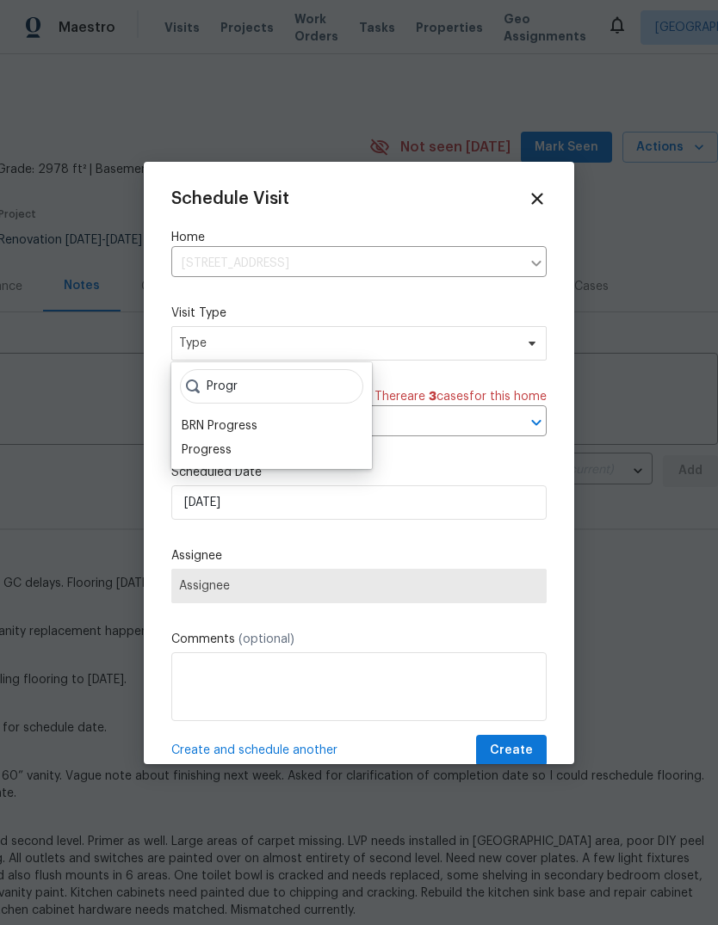
type input "Progr"
click at [217, 448] on div "Progress" at bounding box center [207, 450] width 50 height 17
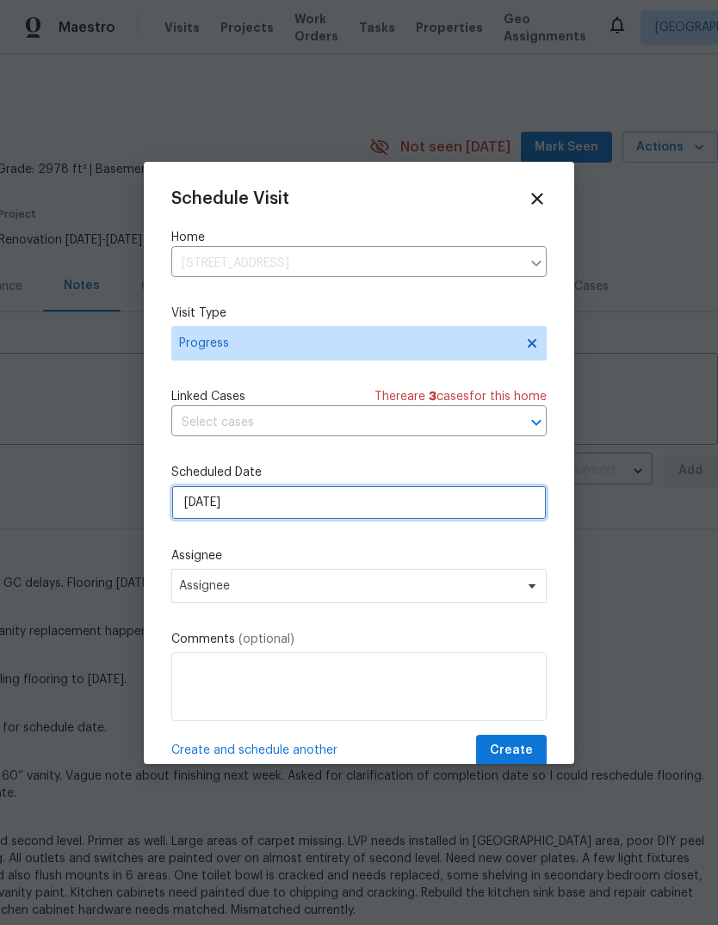
click at [211, 504] on input "9/4/2025" at bounding box center [358, 502] width 375 height 34
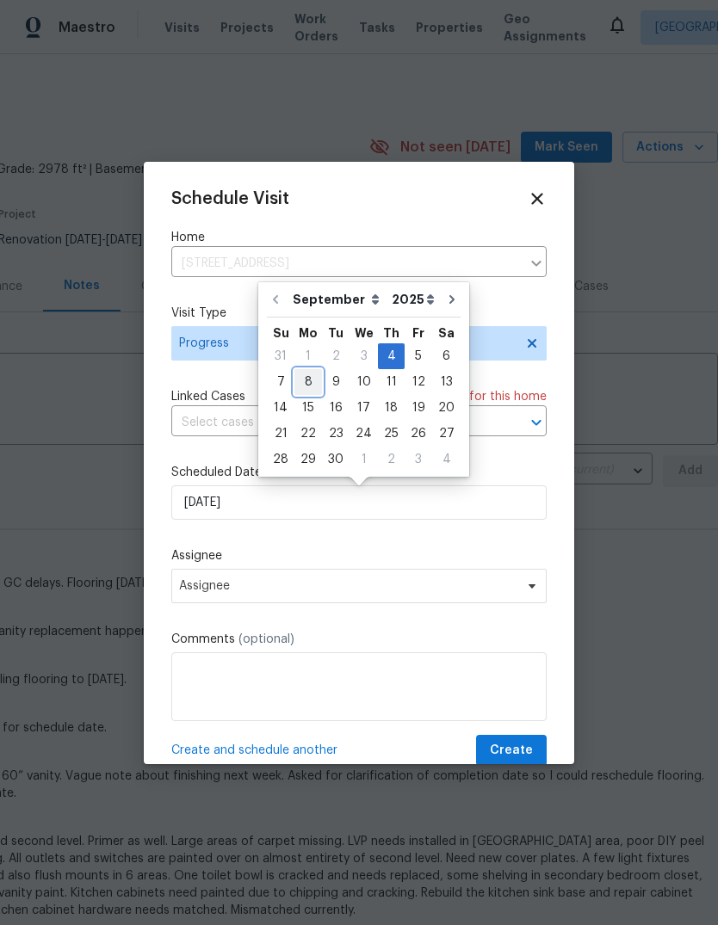
click at [307, 386] on div "8" at bounding box center [308, 382] width 28 height 24
type input "9/8/2025"
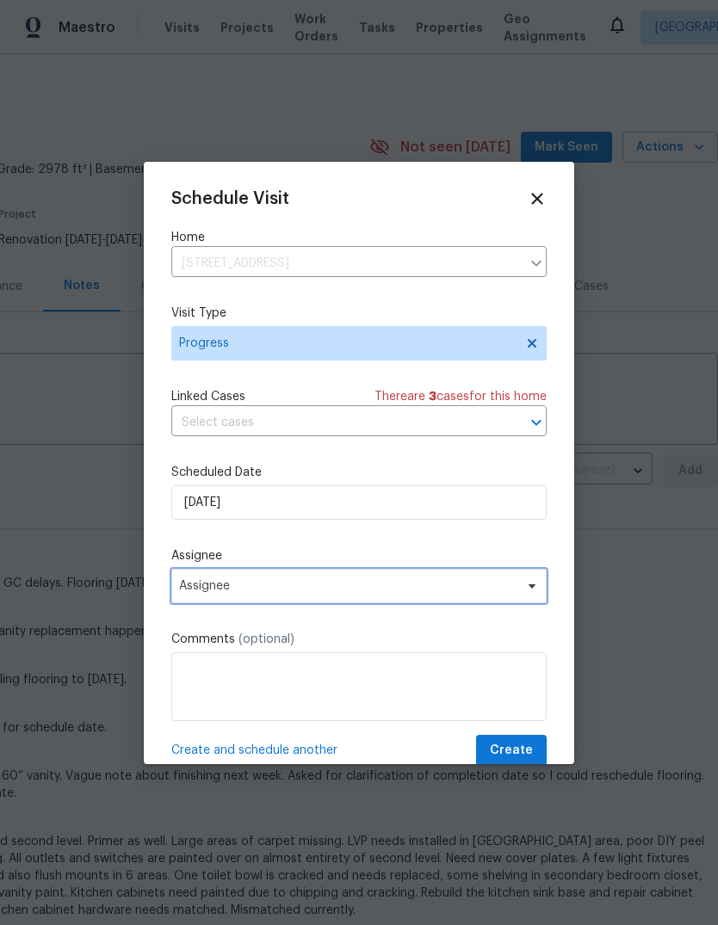
click at [210, 590] on span "Assignee" at bounding box center [347, 586] width 337 height 14
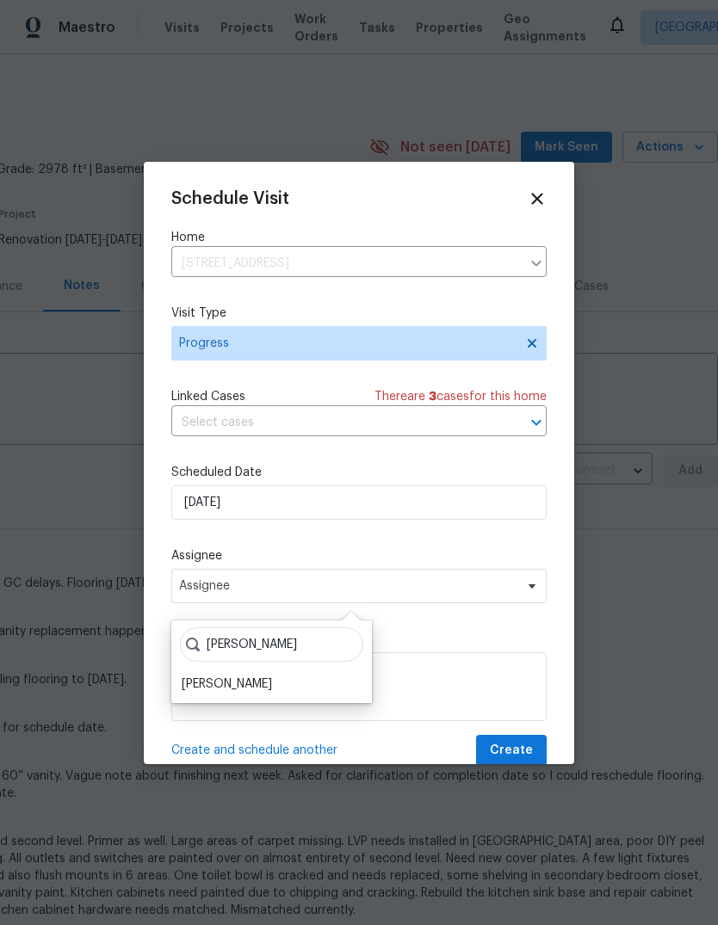
scroll to position [17, 0]
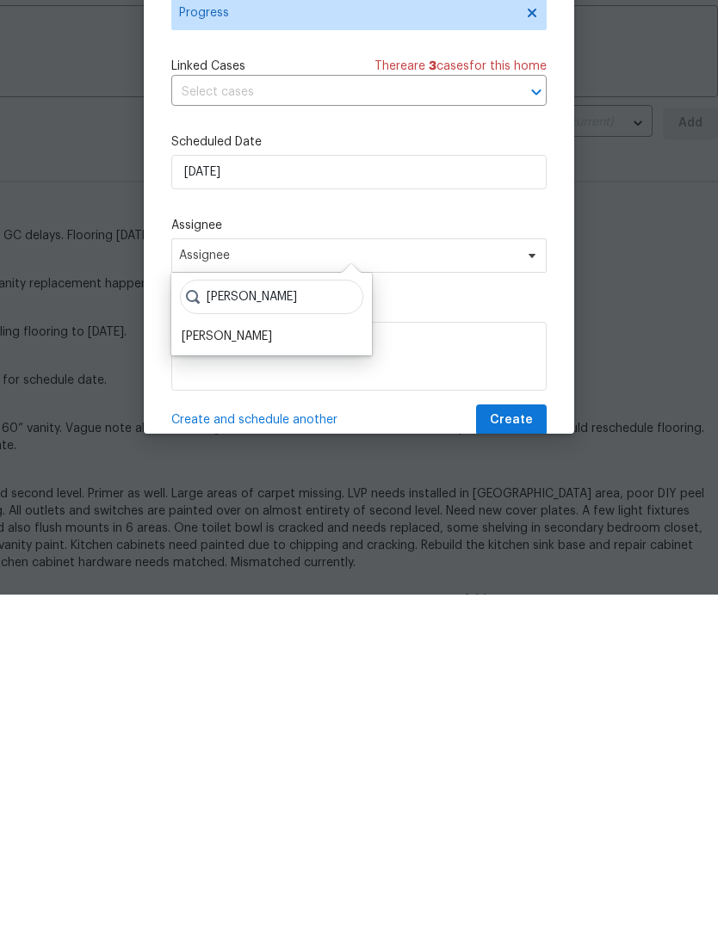
type input "Dodd"
click at [206, 658] on div "[PERSON_NAME]" at bounding box center [227, 666] width 90 height 17
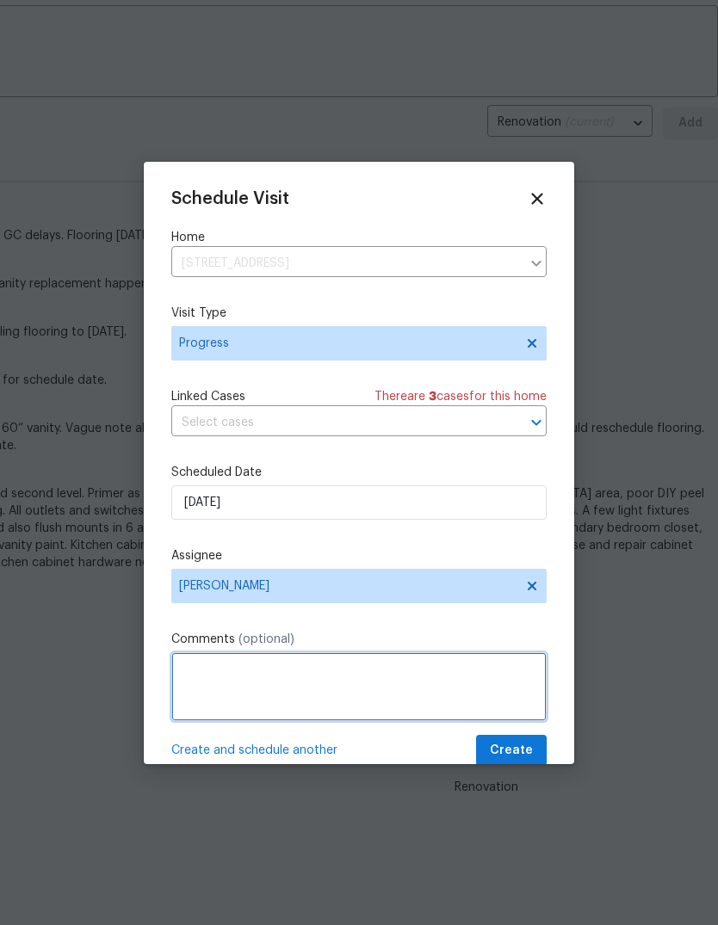
click at [201, 676] on textarea at bounding box center [358, 686] width 375 height 69
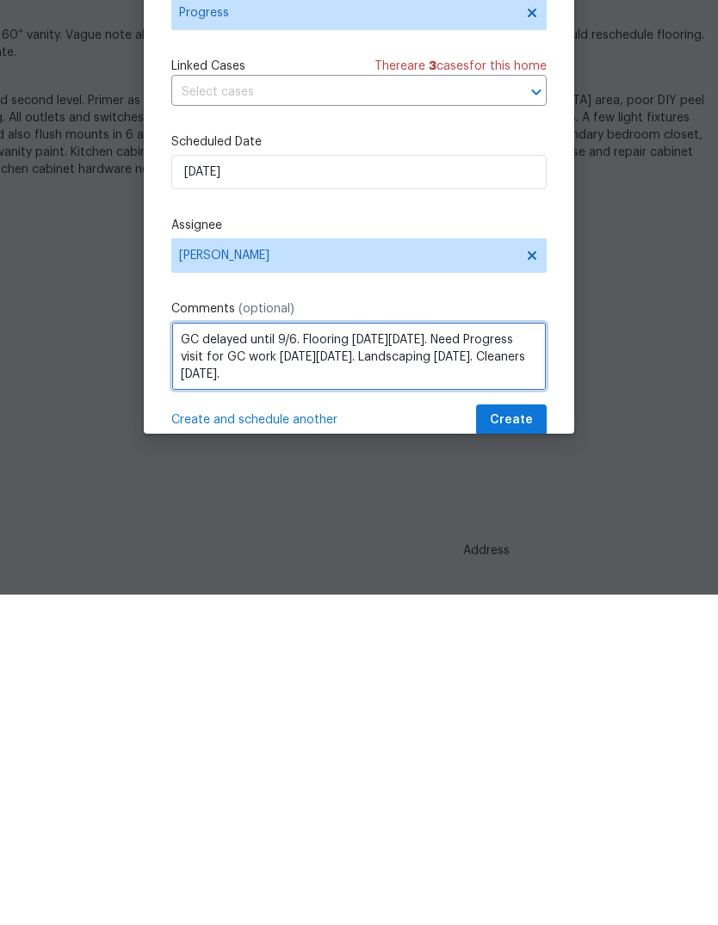
type textarea "GC delayed until 9/6. Flooring on Monday, 9/8. Need Progress visit for GC work …"
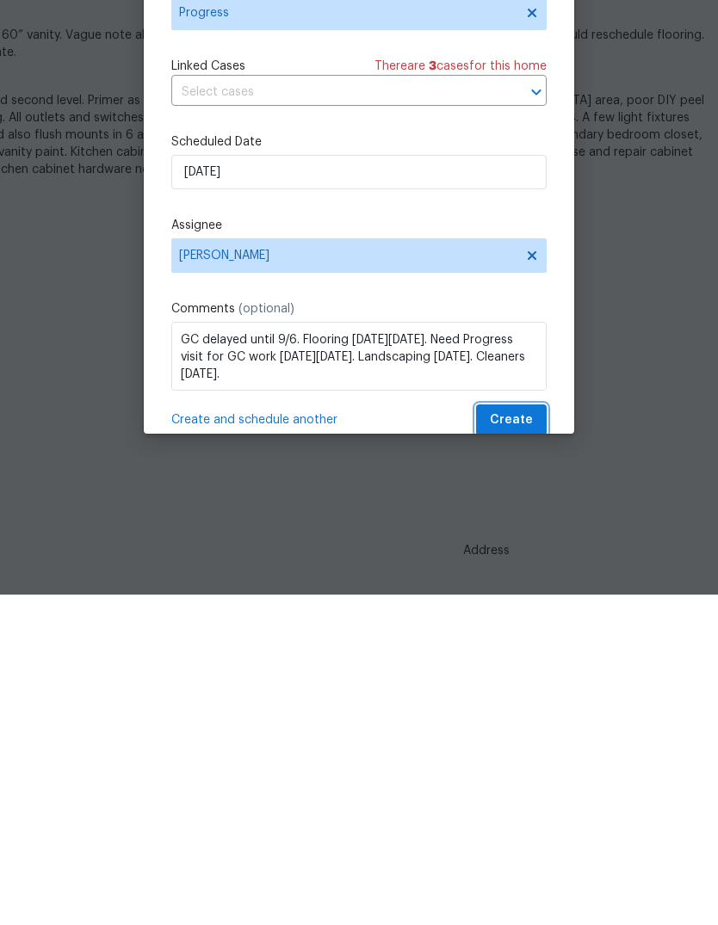
click at [522, 740] on span "Create" at bounding box center [511, 751] width 43 height 22
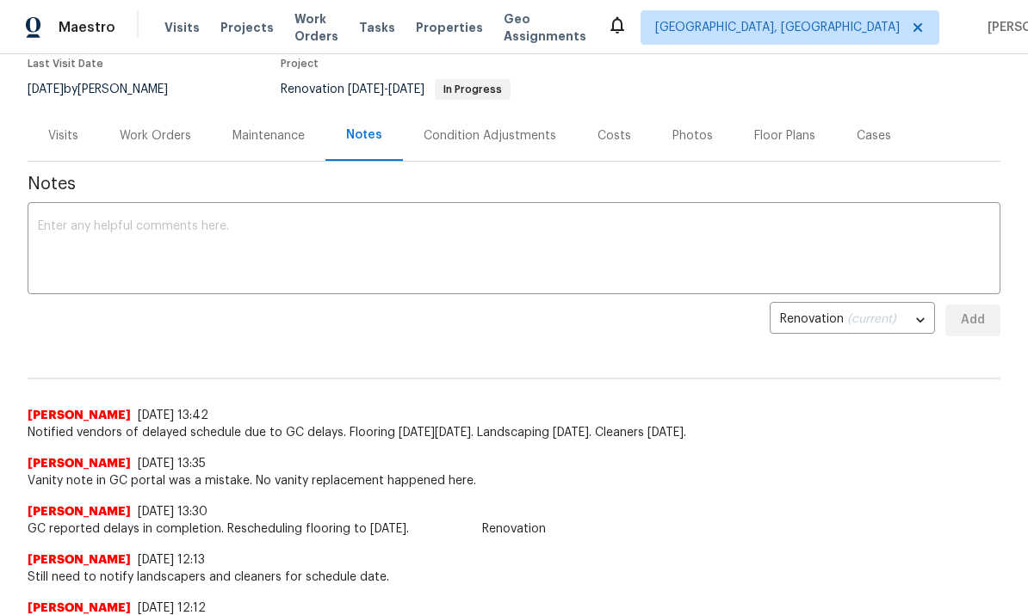
scroll to position [152, 0]
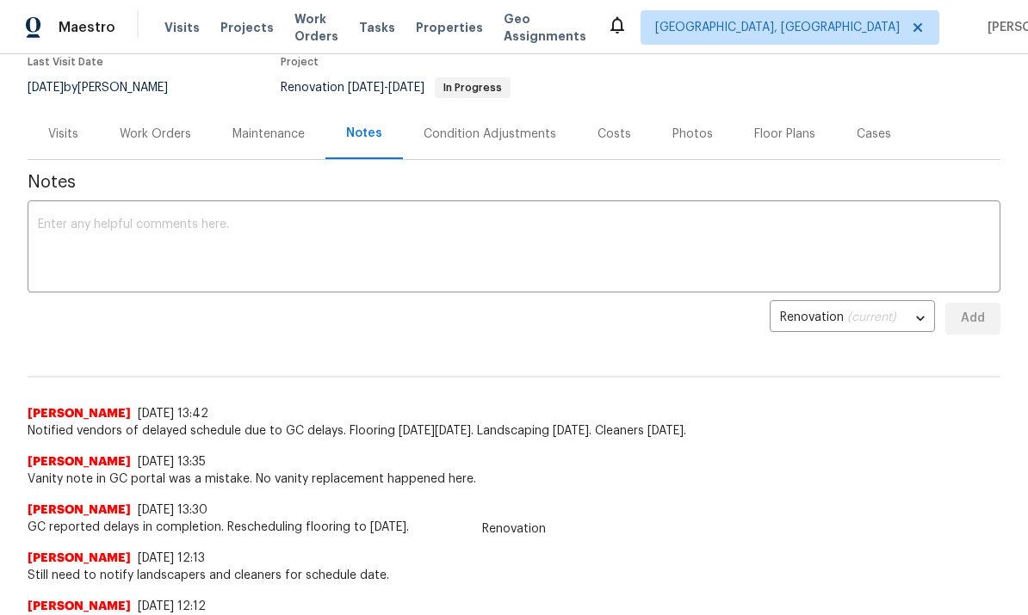
click at [170, 143] on div "Work Orders" at bounding box center [155, 133] width 113 height 51
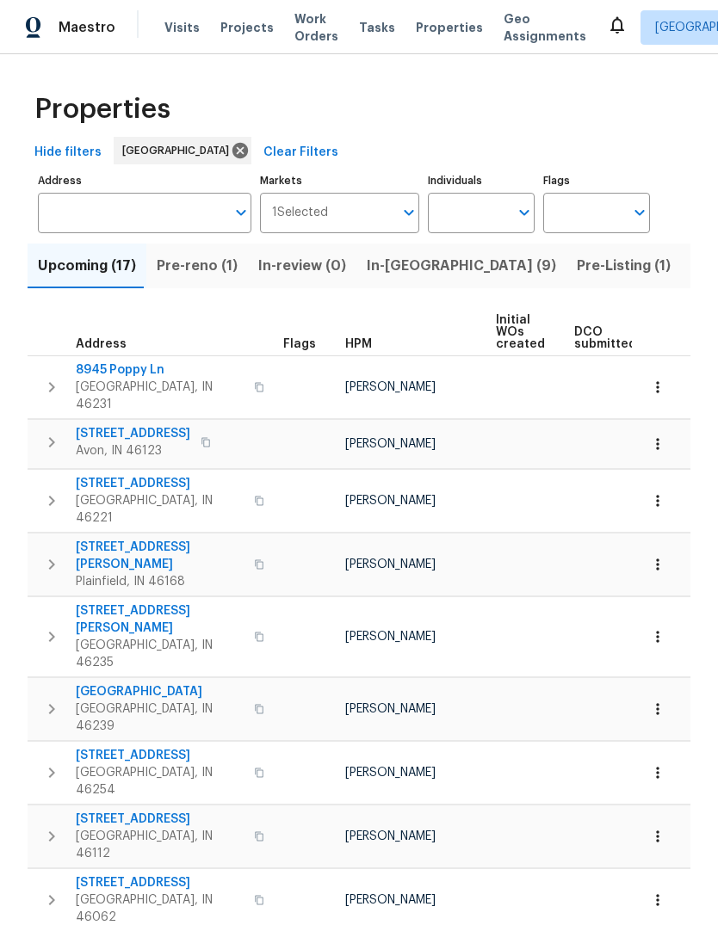
click at [387, 272] on span "In-reno (9)" at bounding box center [461, 266] width 189 height 24
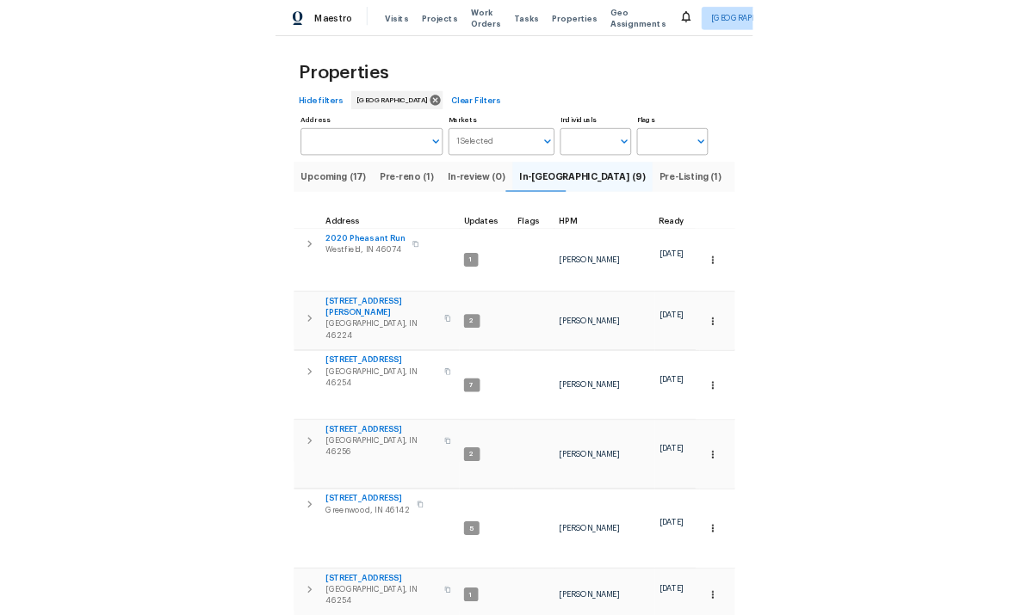
scroll to position [14, 0]
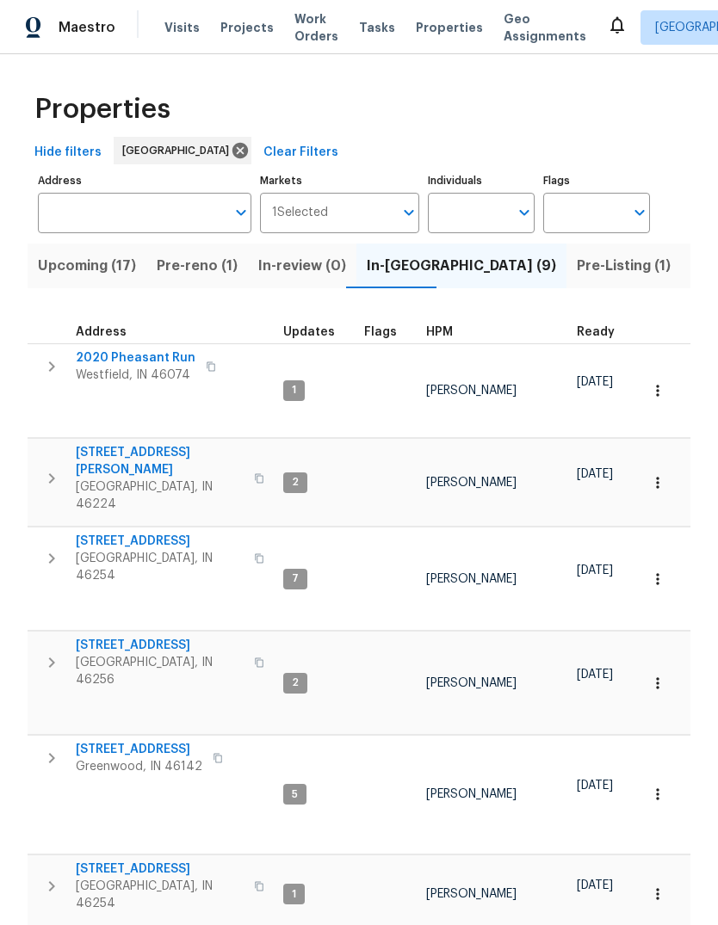
click at [55, 548] on icon "button" at bounding box center [51, 558] width 21 height 21
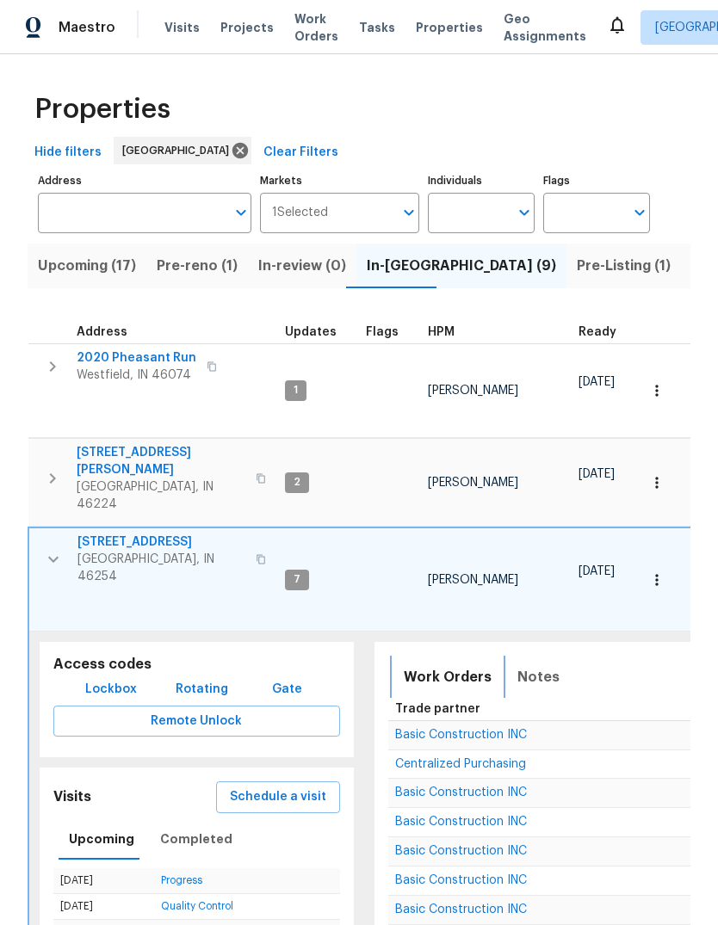
click at [447, 665] on span "Work Orders" at bounding box center [448, 677] width 88 height 24
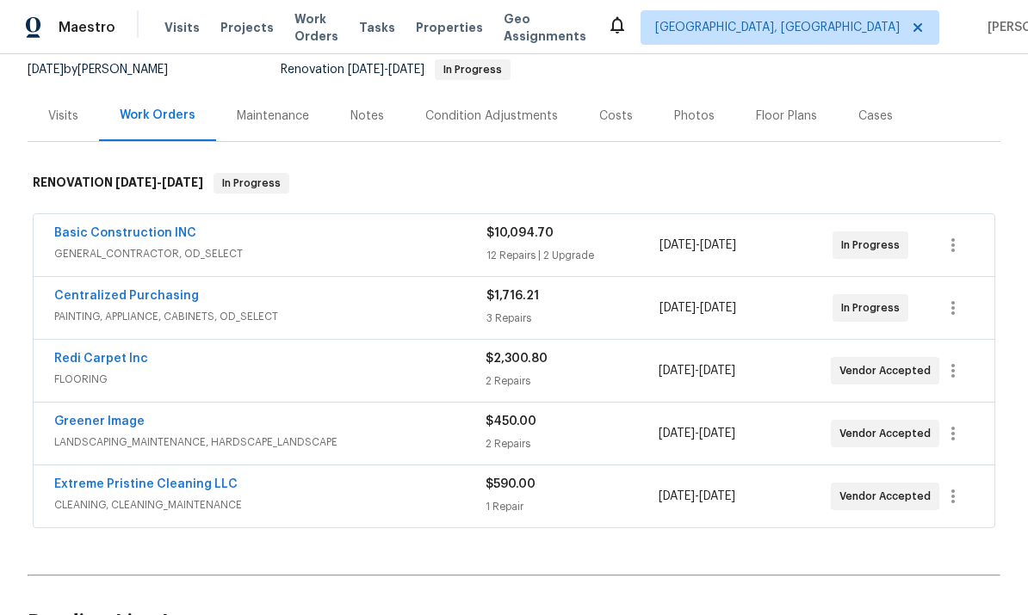
scroll to position [171, 0]
click at [105, 363] on link "Redi Carpet Inc" at bounding box center [101, 358] width 94 height 12
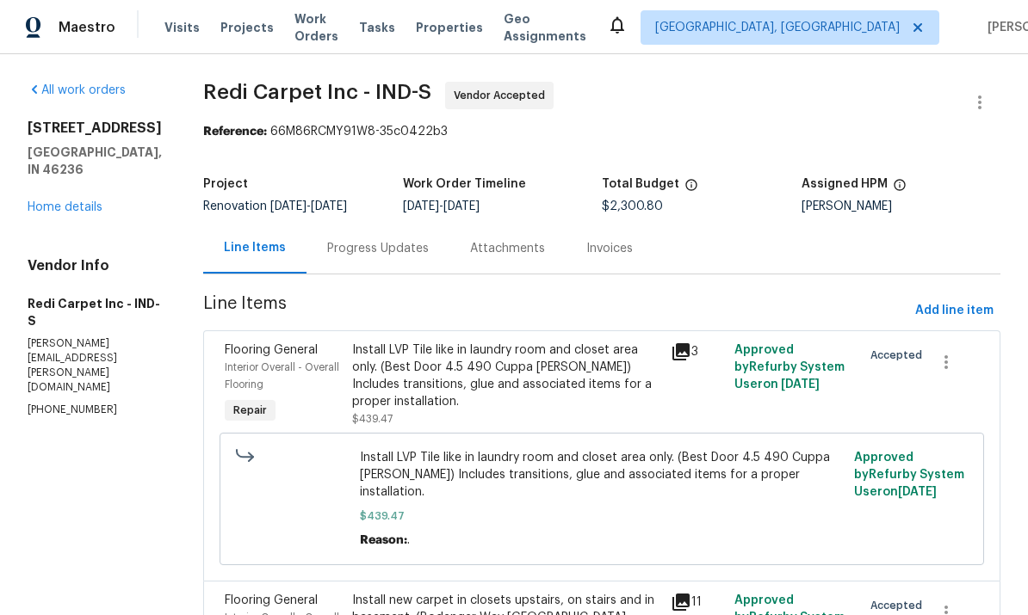
click at [371, 255] on div "Progress Updates" at bounding box center [378, 248] width 102 height 17
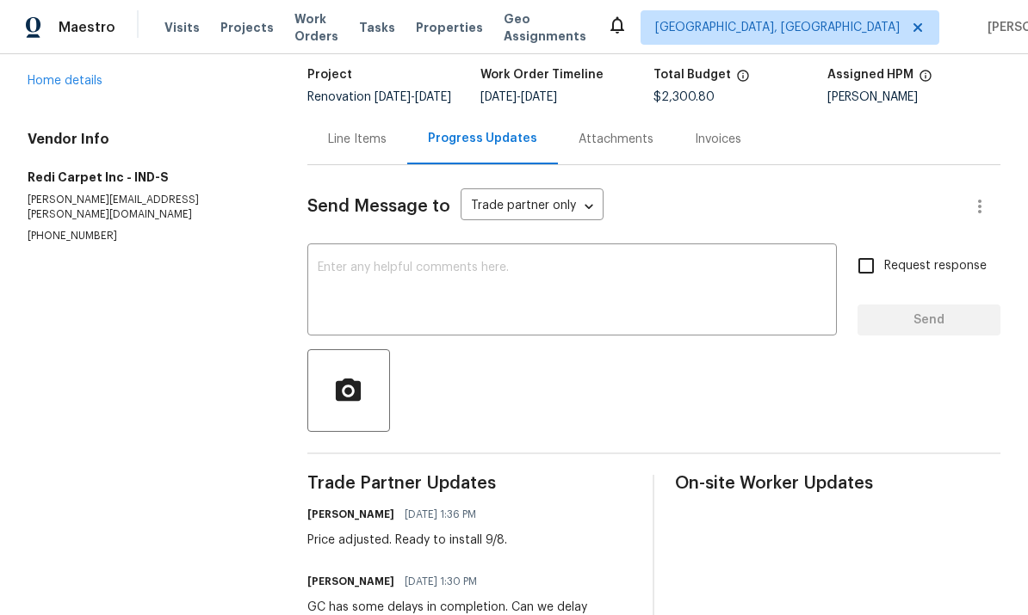
scroll to position [78, 0]
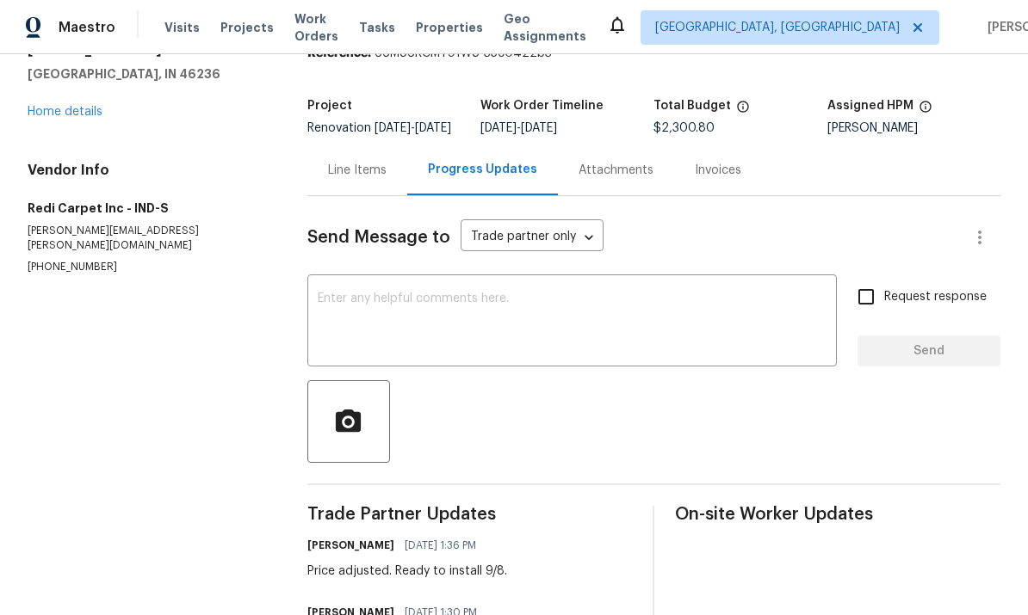
click at [79, 115] on link "Home details" at bounding box center [65, 112] width 75 height 12
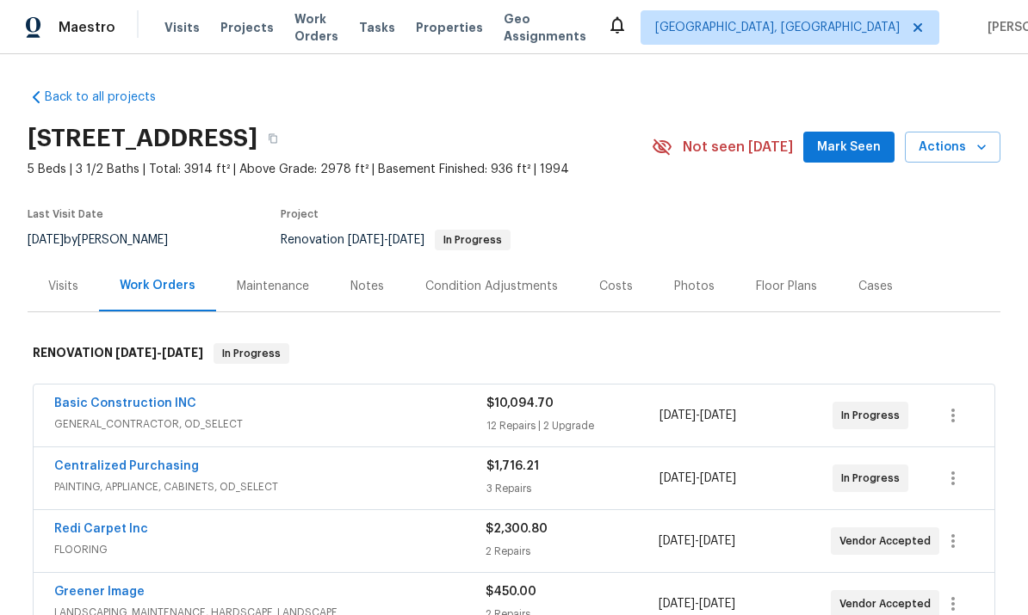
click at [364, 304] on div "Notes" at bounding box center [367, 286] width 75 height 51
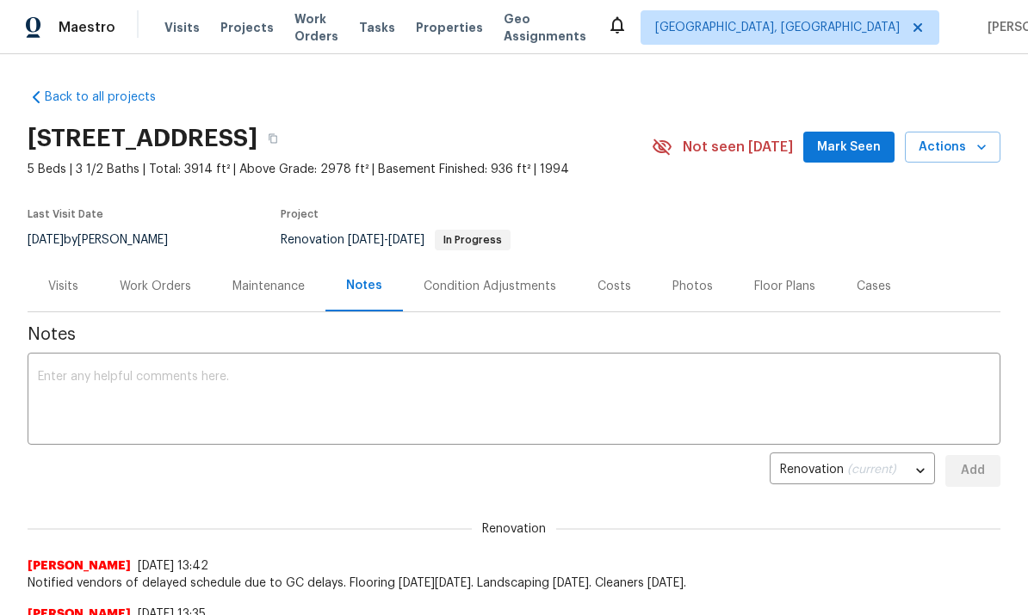
click at [96, 381] on textarea at bounding box center [514, 401] width 952 height 60
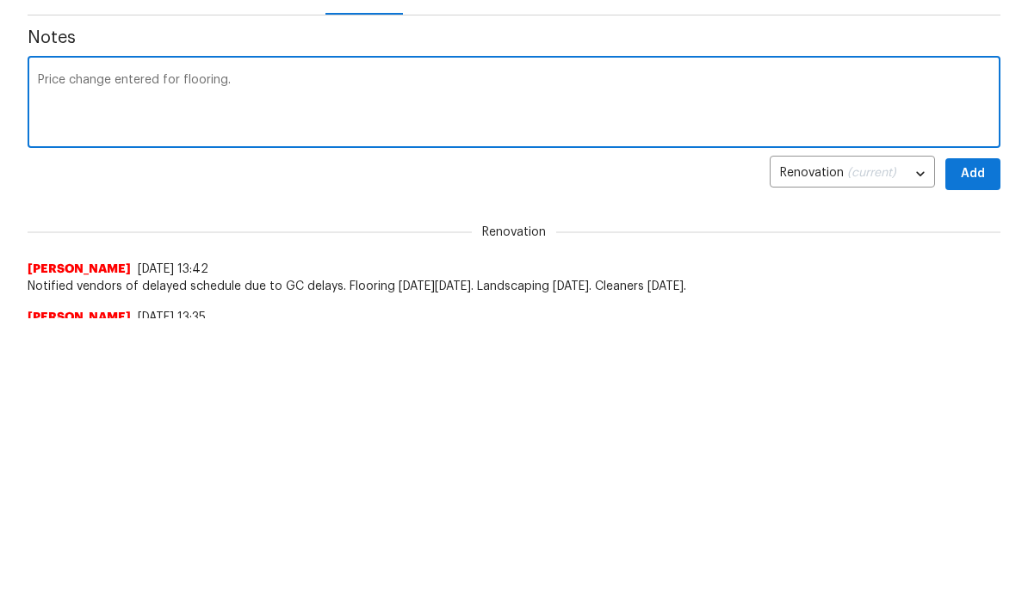
type textarea "Price change entered for flooring."
click at [971, 461] on span "Add" at bounding box center [973, 472] width 28 height 22
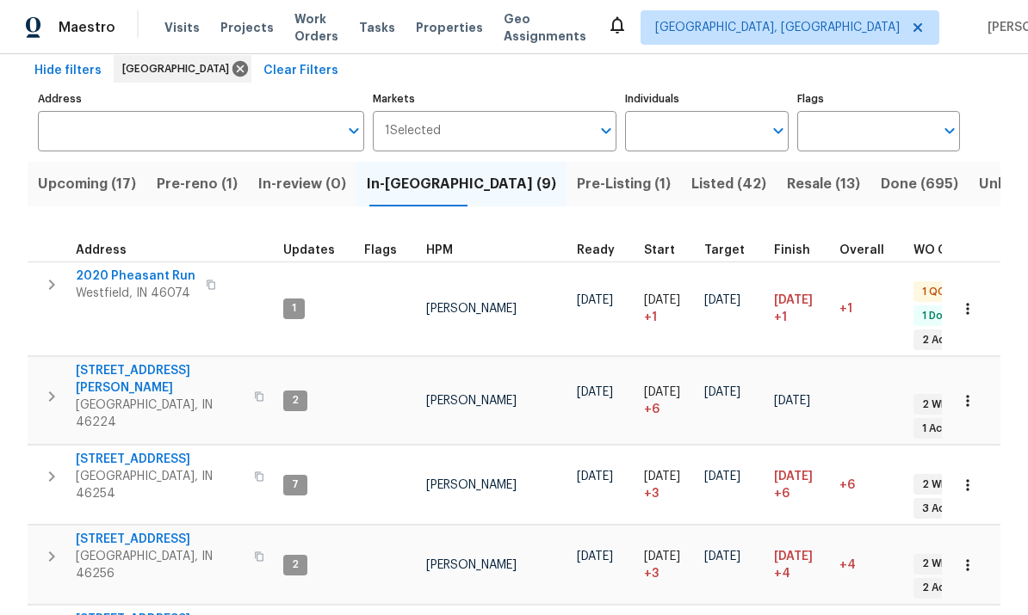
scroll to position [14, 0]
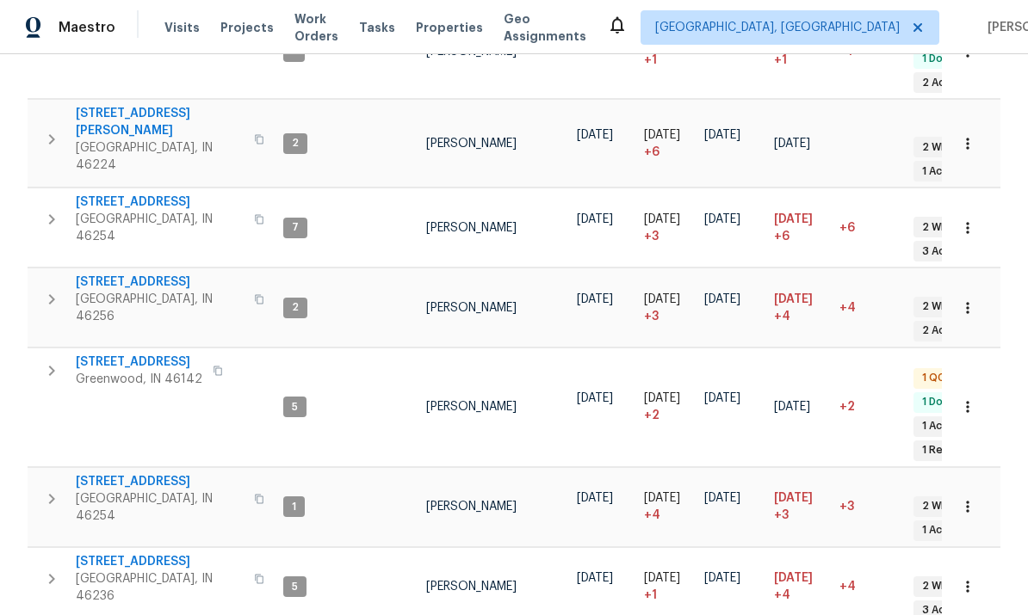
click at [995, 349] on td at bounding box center [971, 408] width 59 height 119
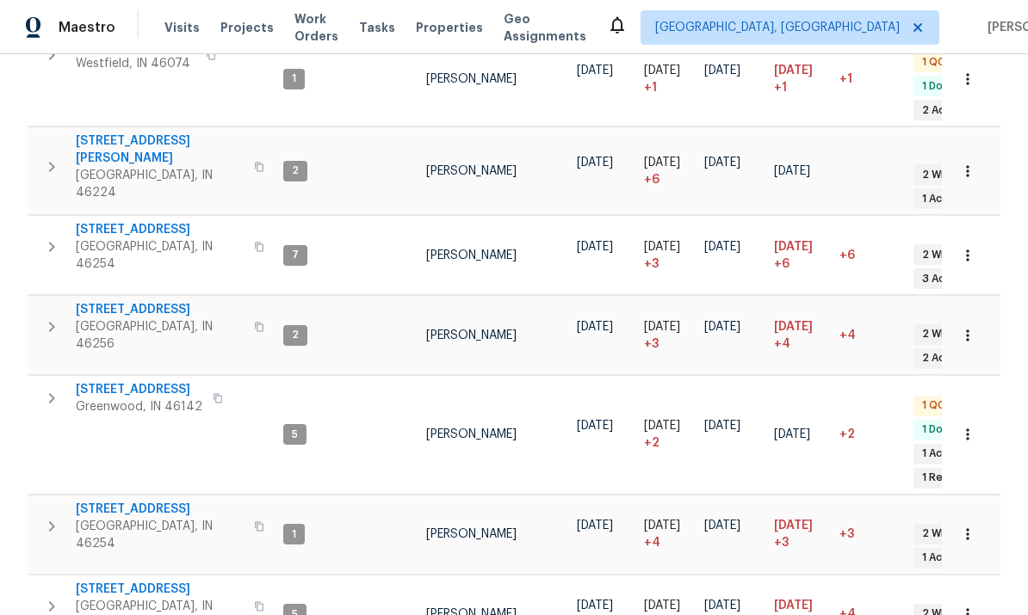
scroll to position [311, 0]
click at [62, 502] on button "button" at bounding box center [51, 528] width 34 height 52
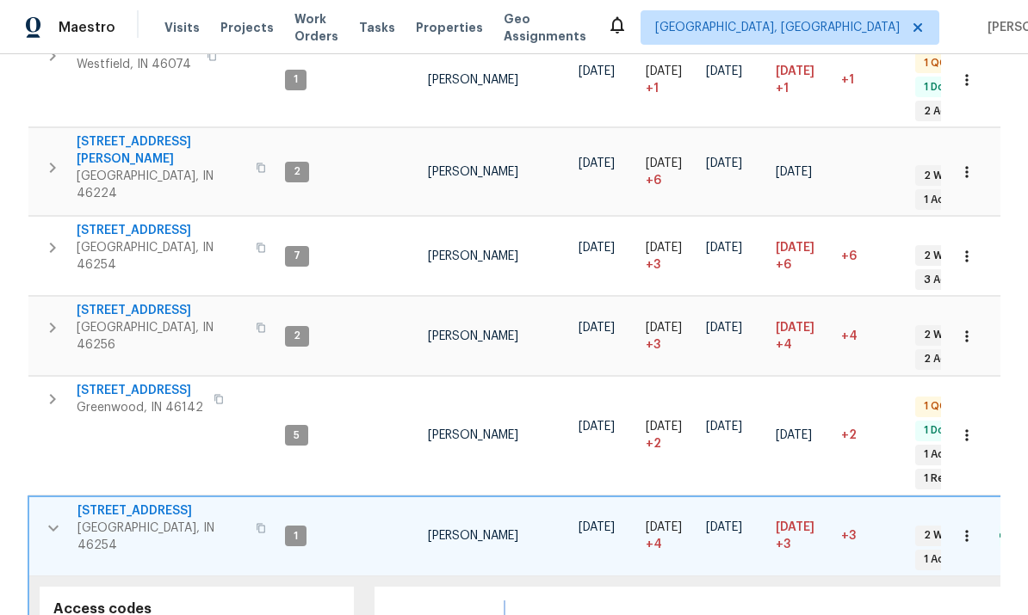
click at [530, 610] on span "Notes" at bounding box center [538, 622] width 42 height 24
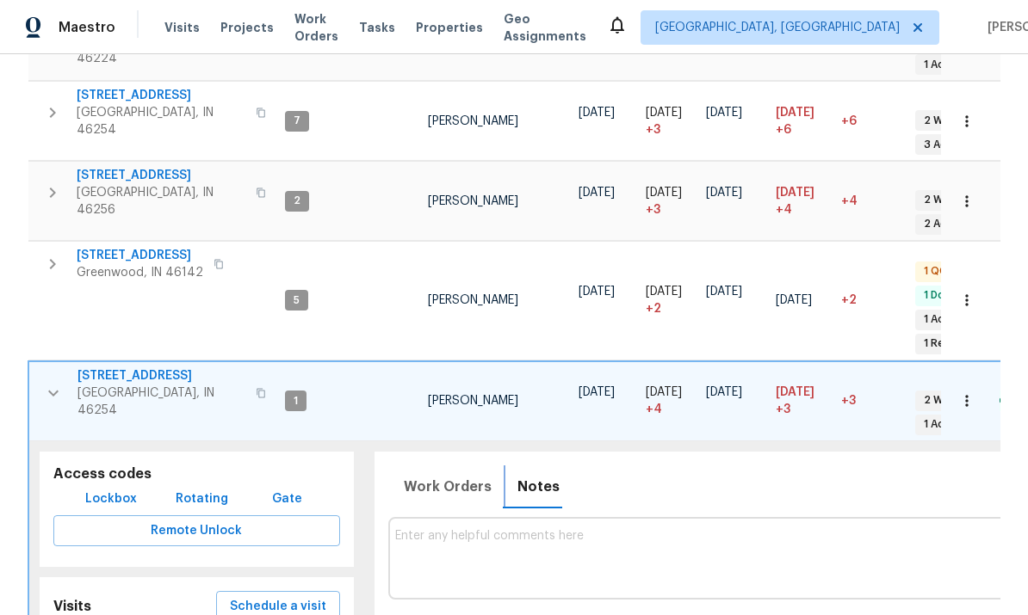
scroll to position [417, 0]
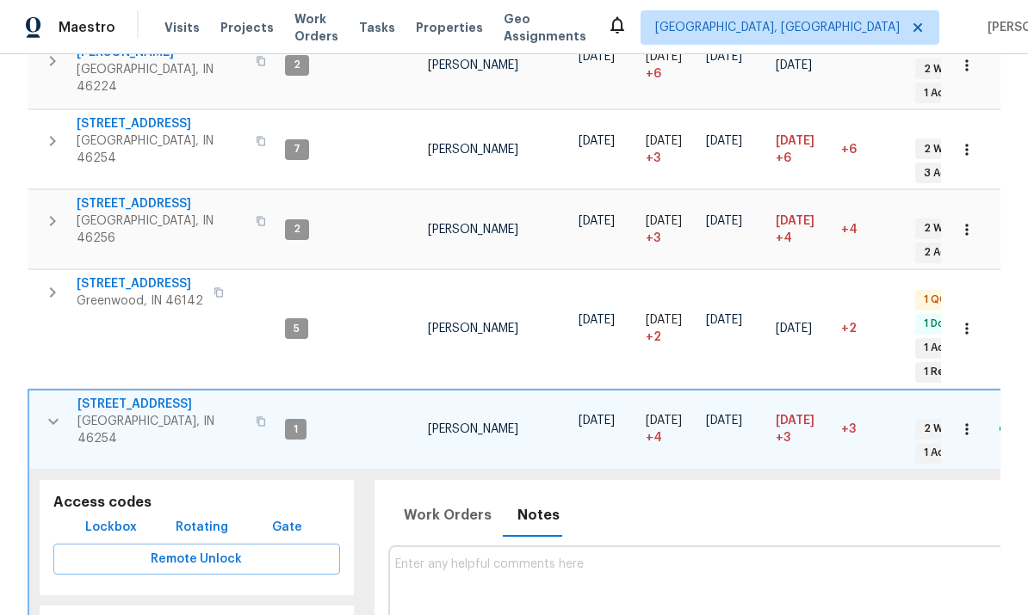
click at [58, 411] on icon "button" at bounding box center [53, 421] width 21 height 21
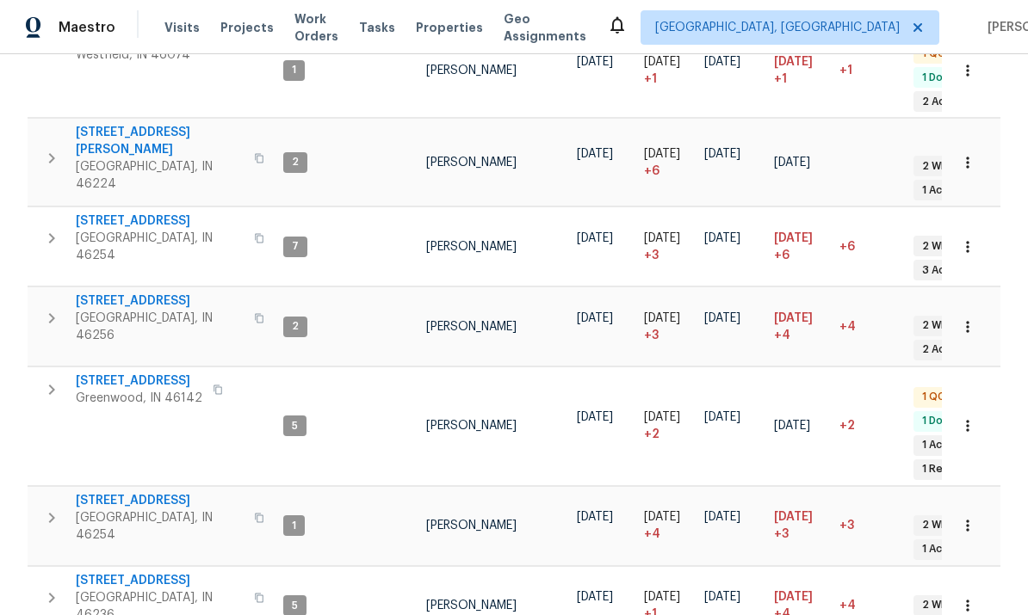
scroll to position [311, 0]
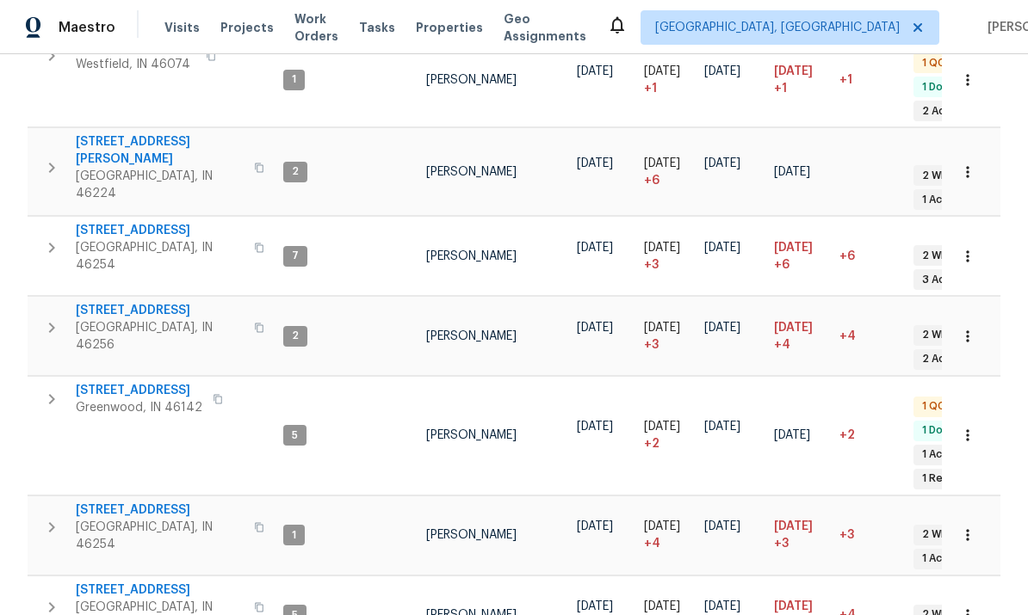
click at [58, 318] on icon "button" at bounding box center [51, 328] width 21 height 21
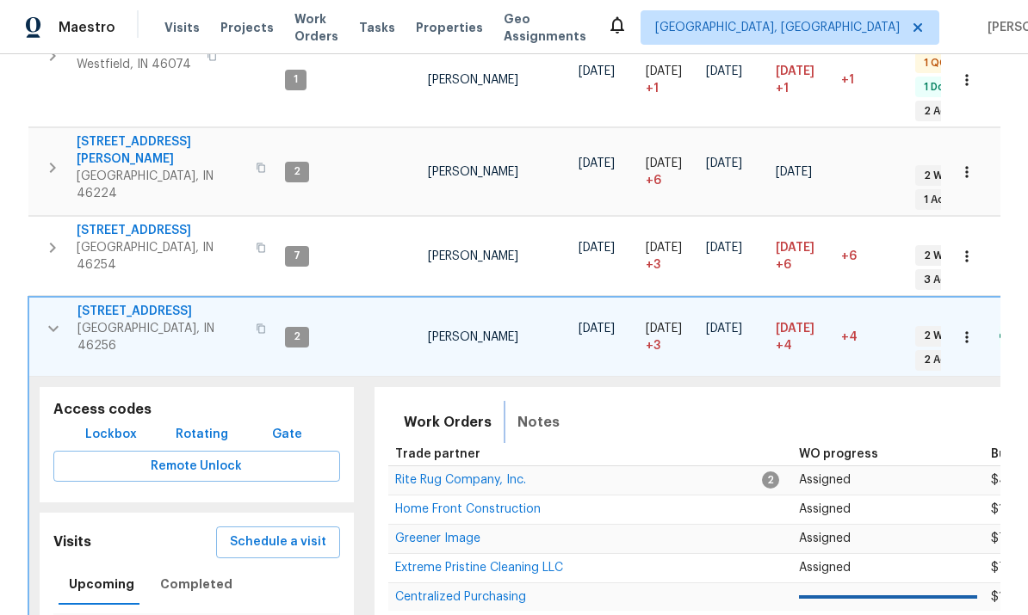
click at [534, 411] on span "Notes" at bounding box center [538, 423] width 42 height 24
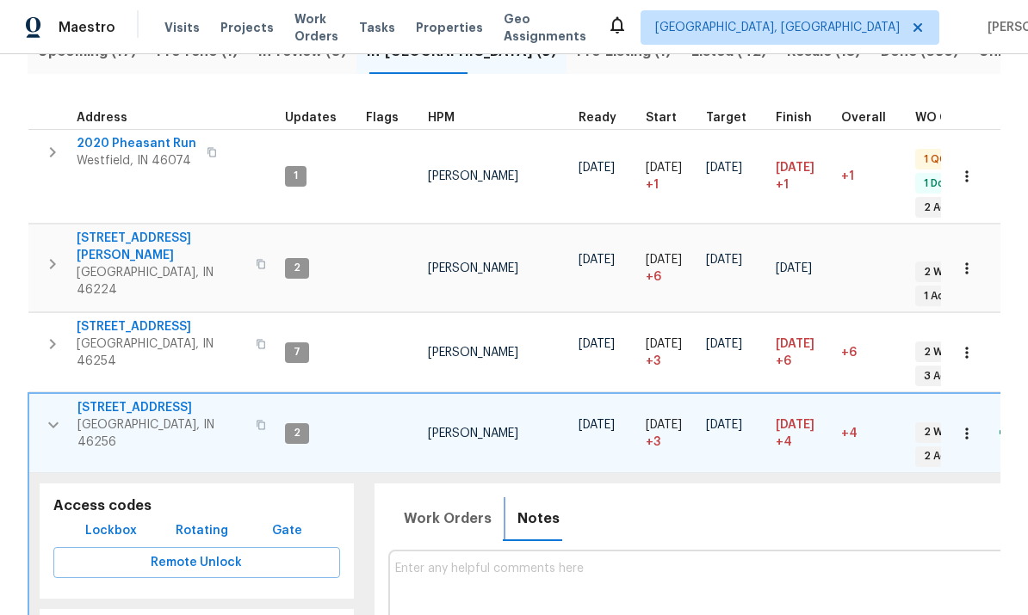
scroll to position [215, 0]
click at [54, 414] on icon "button" at bounding box center [53, 424] width 21 height 21
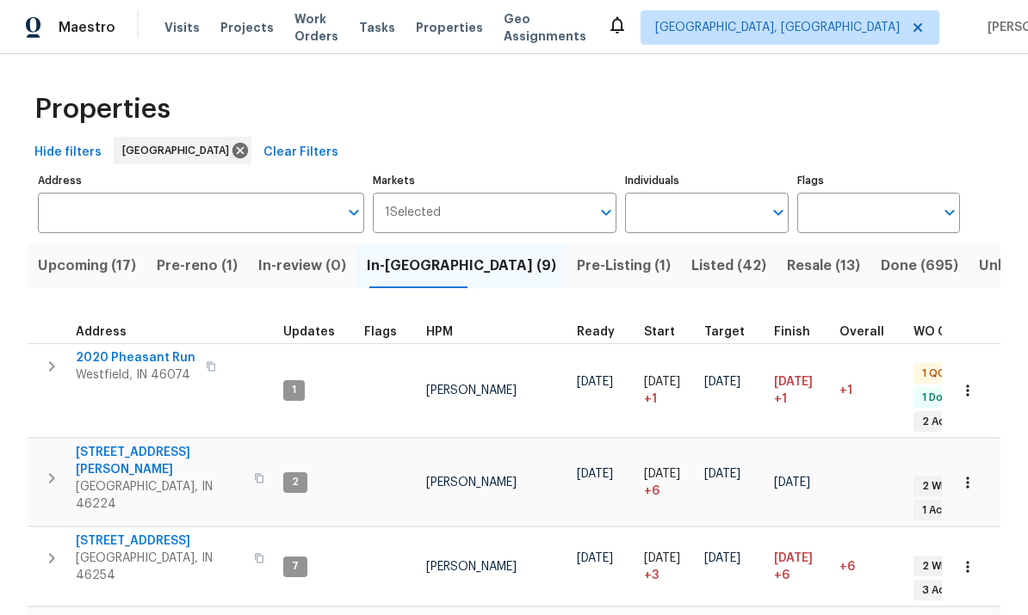
scroll to position [0, 0]
click at [52, 367] on icon "button" at bounding box center [51, 366] width 21 height 21
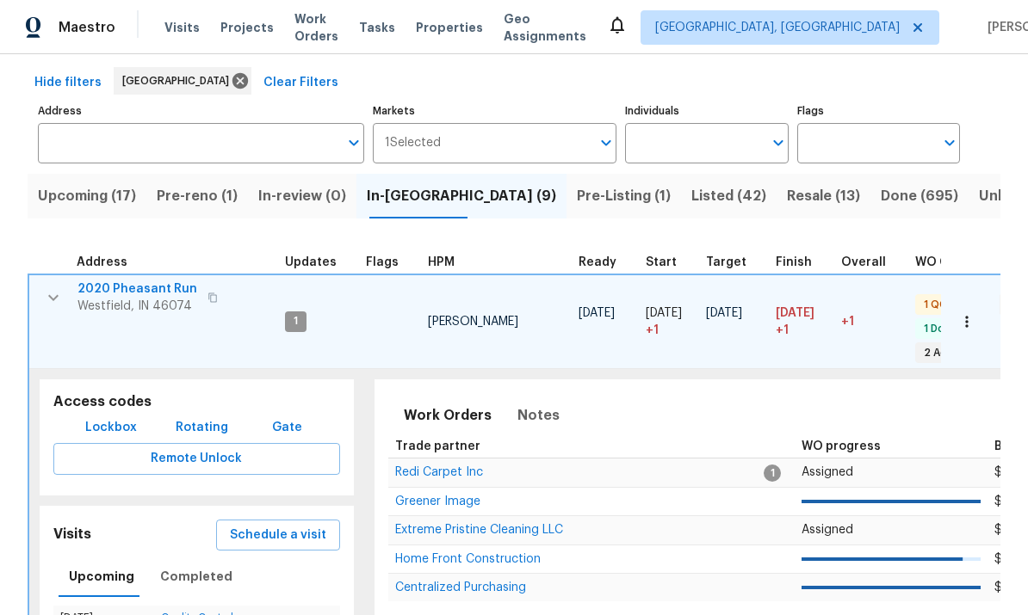
scroll to position [132, 0]
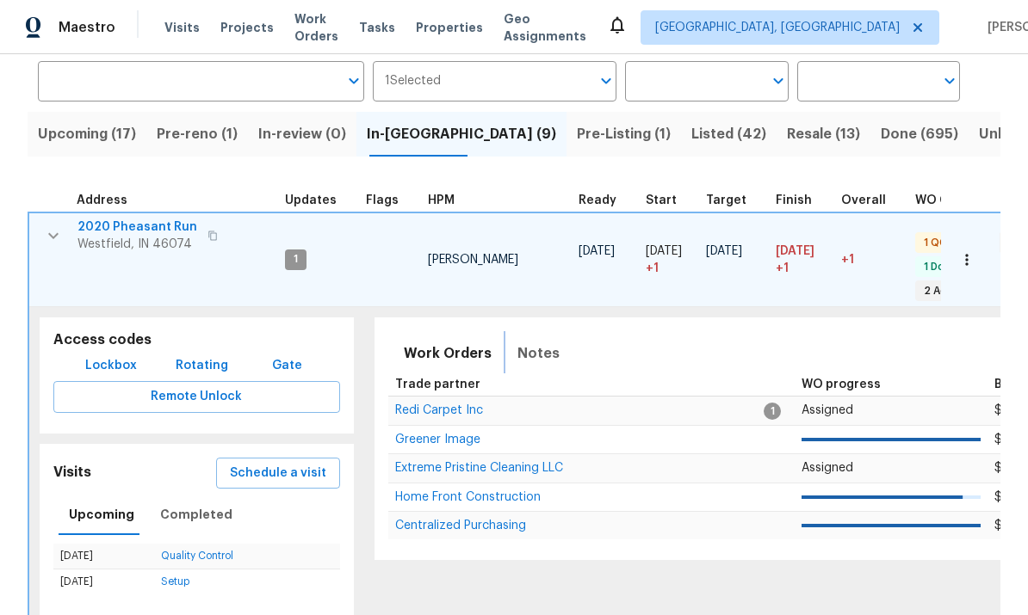
click at [534, 343] on span "Notes" at bounding box center [538, 354] width 42 height 24
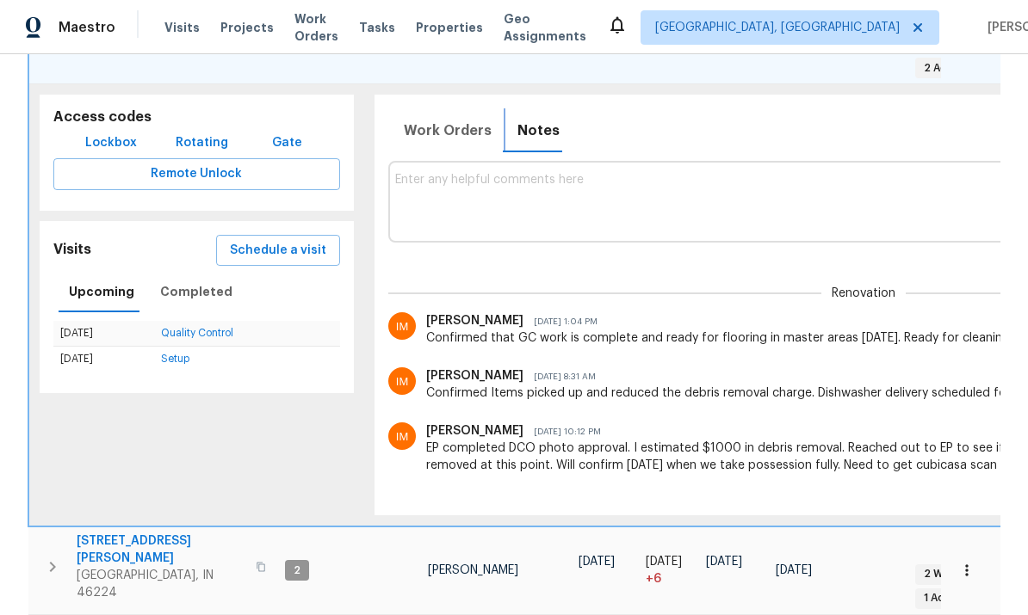
scroll to position [380, 0]
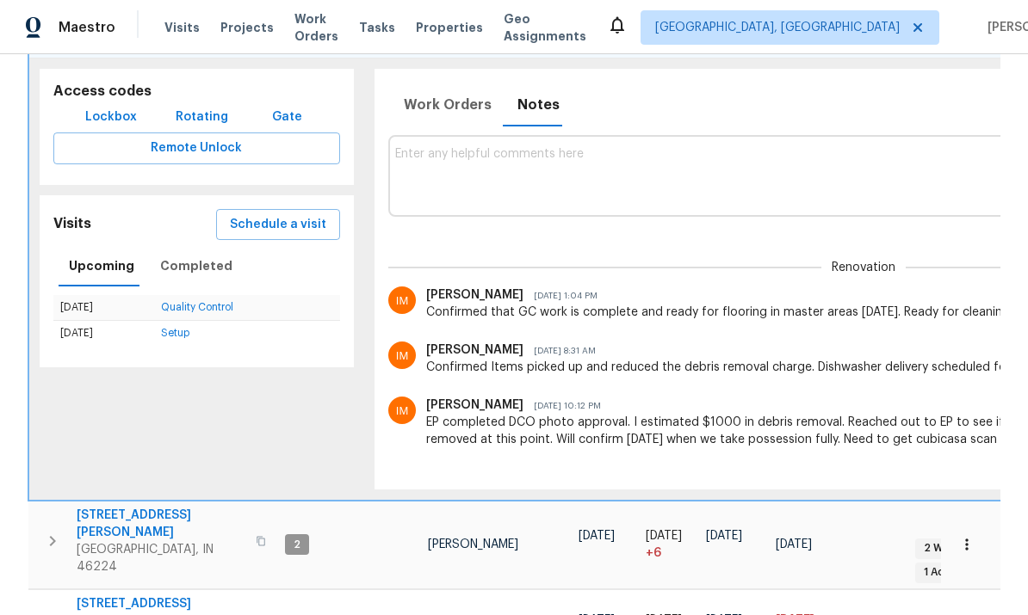
click at [1017, 262] on div "Properties Hide filters [GEOGRAPHIC_DATA] Clear Filters Address Address Markets…" at bounding box center [514, 466] width 1028 height 1585
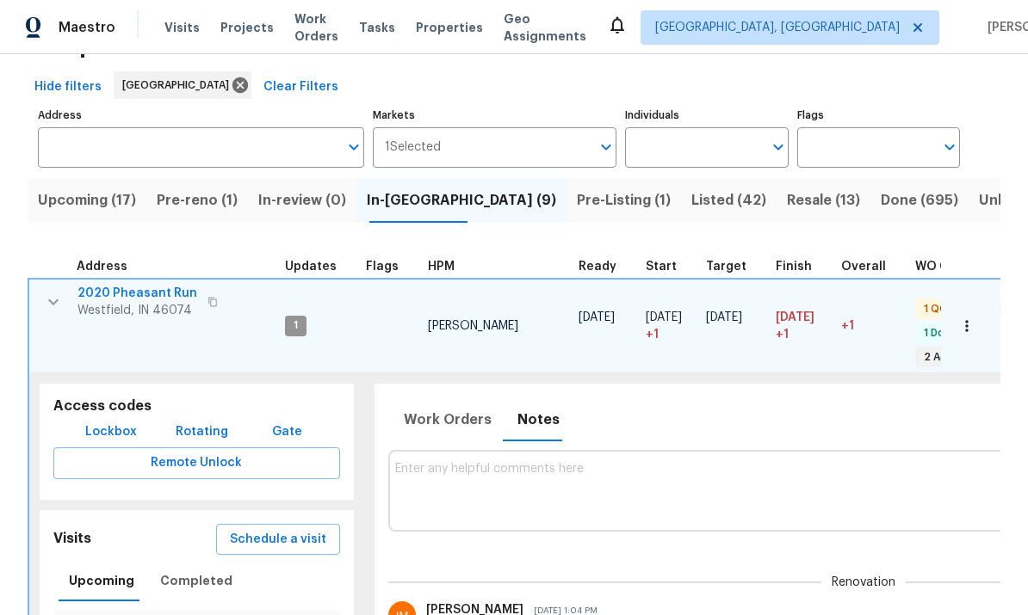
scroll to position [55, 0]
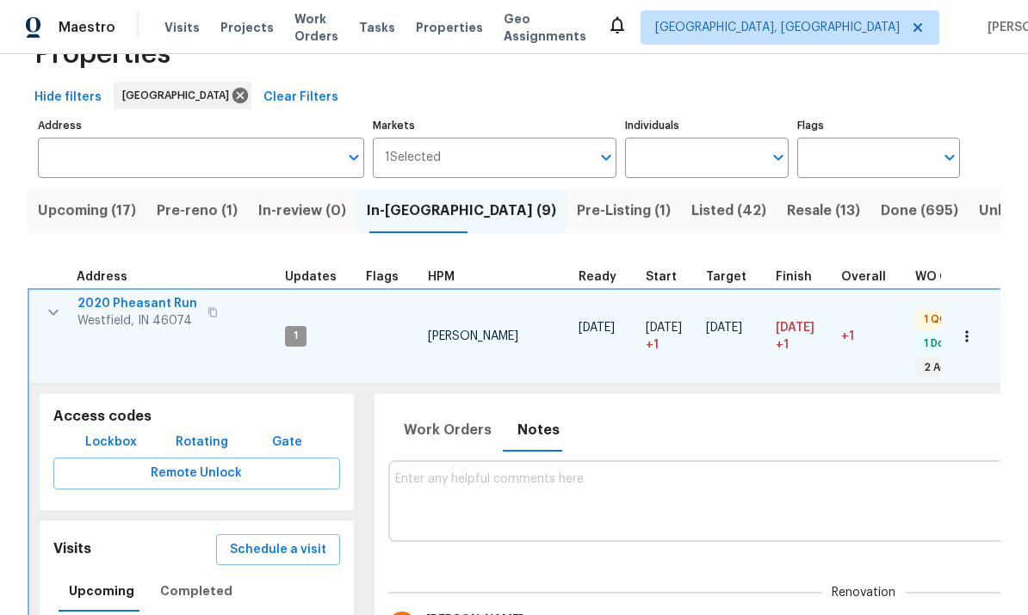
click at [59, 312] on icon "button" at bounding box center [53, 312] width 21 height 21
